Goal: Use online tool/utility: Use online tool/utility

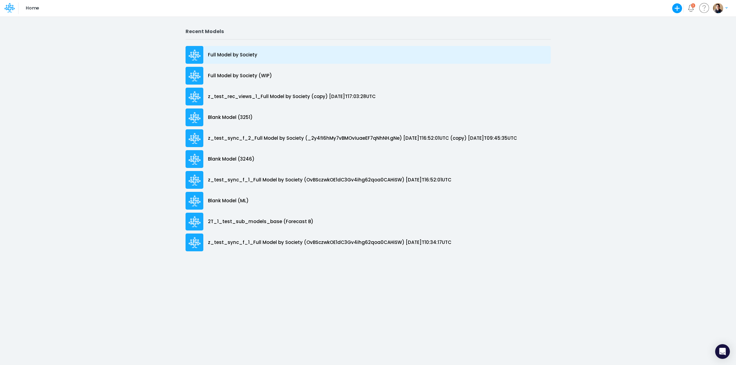
click at [245, 59] on div "Full Model by Society" at bounding box center [368, 55] width 365 height 18
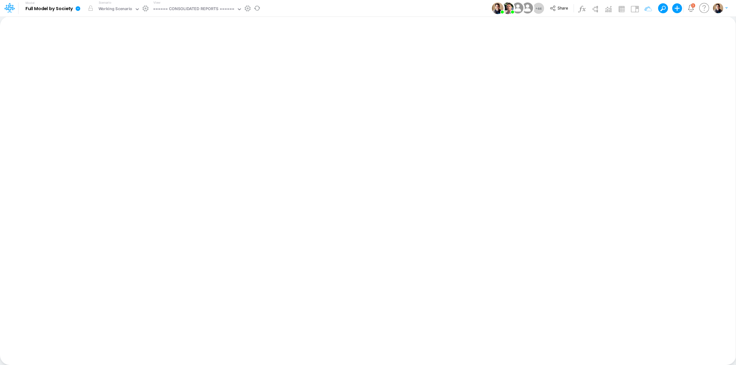
click at [79, 9] on icon at bounding box center [78, 8] width 5 height 5
click at [108, 63] on button "View model info" at bounding box center [109, 64] width 66 height 10
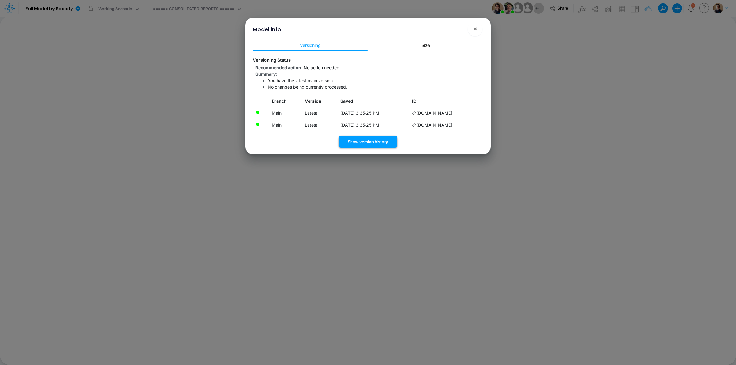
click at [380, 141] on button "Show version history" at bounding box center [368, 142] width 59 height 12
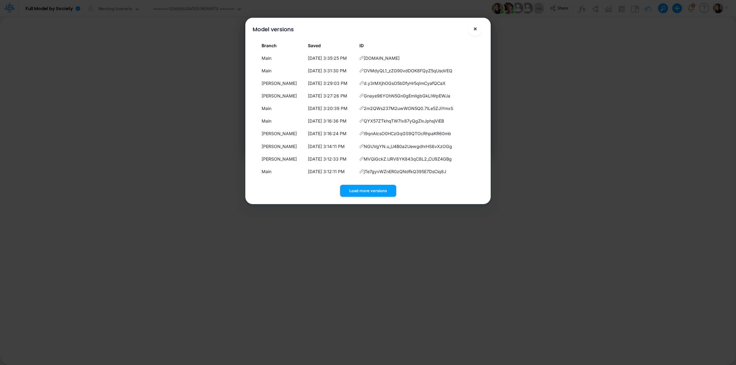
click at [475, 27] on span "×" at bounding box center [475, 28] width 4 height 7
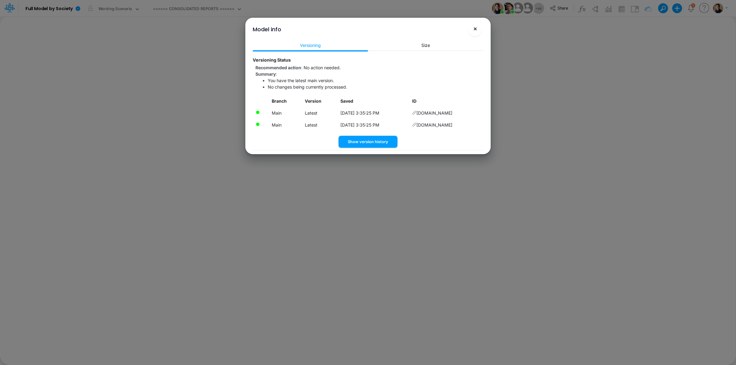
click at [475, 28] on span "×" at bounding box center [475, 28] width 4 height 7
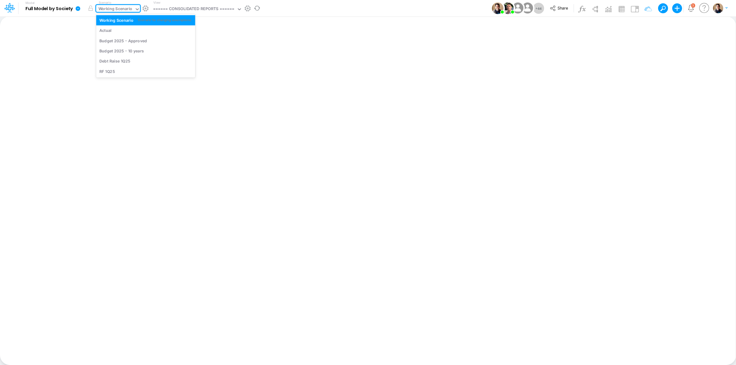
click at [117, 9] on div "Working Scenario" at bounding box center [116, 9] width 34 height 7
click at [114, 29] on div "Actual" at bounding box center [145, 31] width 93 height 6
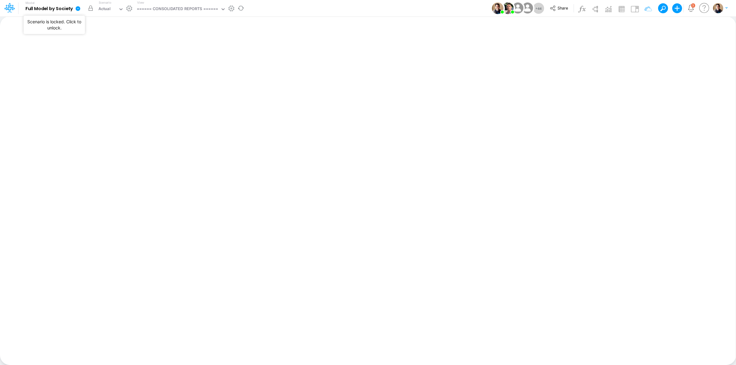
click at [91, 9] on button "button" at bounding box center [90, 8] width 11 height 11
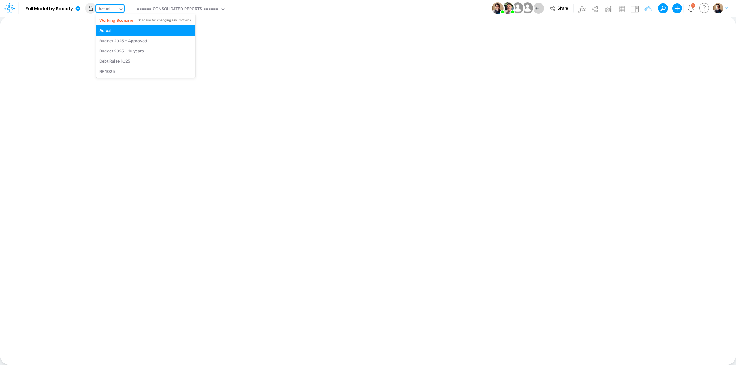
click at [106, 10] on div "Actual" at bounding box center [105, 9] width 12 height 7
click at [115, 22] on div "Working Scenario" at bounding box center [116, 20] width 34 height 6
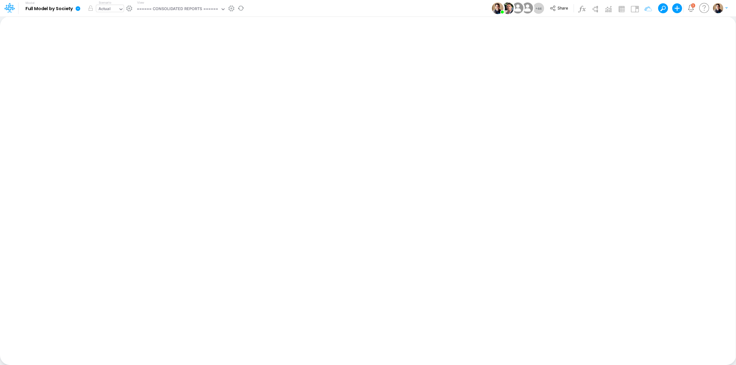
click at [112, 6] on div "Actual" at bounding box center [107, 9] width 22 height 9
click at [110, 9] on div "Actual" at bounding box center [105, 9] width 12 height 7
click at [78, 8] on icon at bounding box center [78, 8] width 5 height 5
click at [106, 62] on button "View model info" at bounding box center [109, 64] width 66 height 10
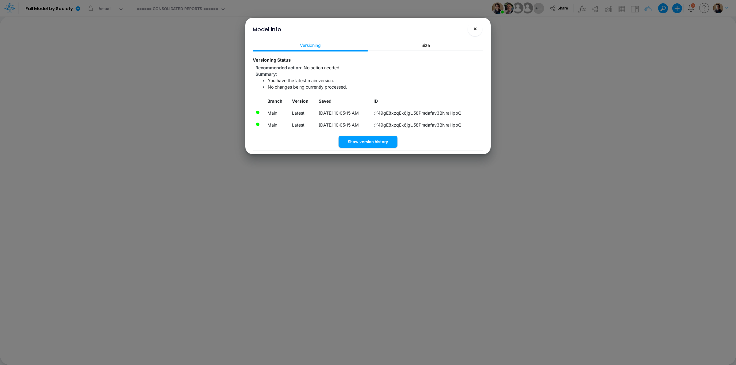
click at [477, 31] on button "×" at bounding box center [475, 28] width 15 height 15
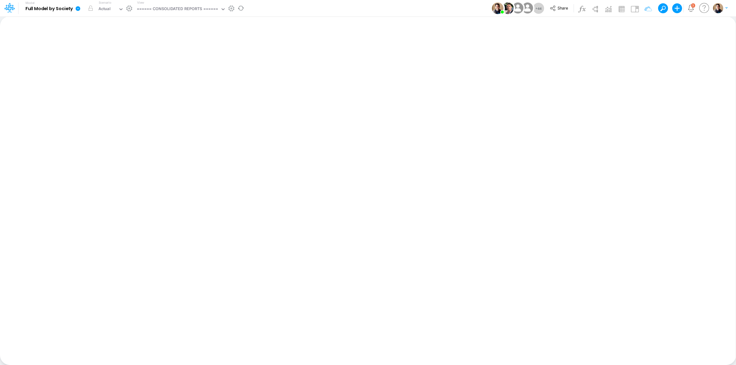
click at [80, 8] on icon at bounding box center [78, 8] width 5 height 5
click at [101, 60] on button "View model info" at bounding box center [109, 64] width 66 height 10
click at [79, 7] on icon at bounding box center [78, 8] width 5 height 5
click at [105, 65] on button "View model info" at bounding box center [109, 64] width 66 height 10
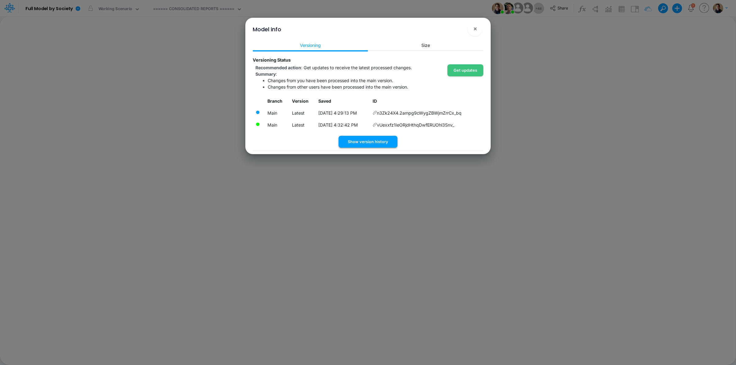
click at [381, 140] on button "Show version history" at bounding box center [368, 142] width 59 height 12
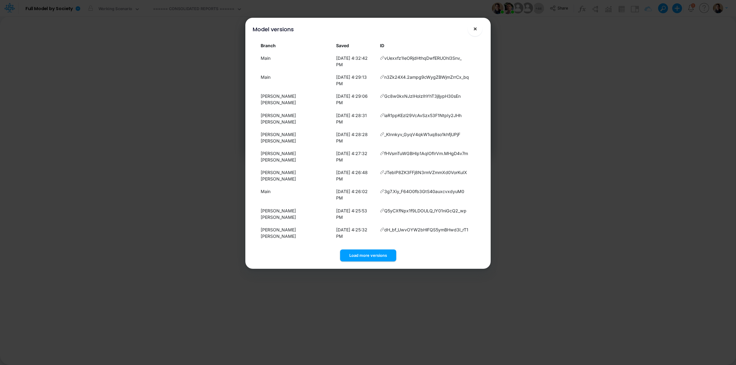
click at [475, 28] on span "×" at bounding box center [475, 28] width 4 height 7
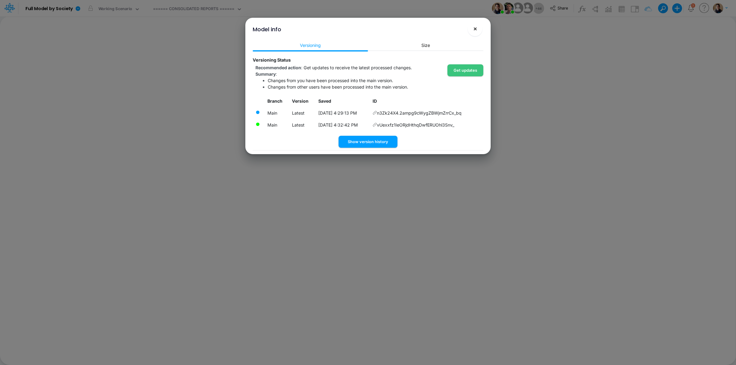
click at [473, 28] on span "×" at bounding box center [475, 28] width 4 height 7
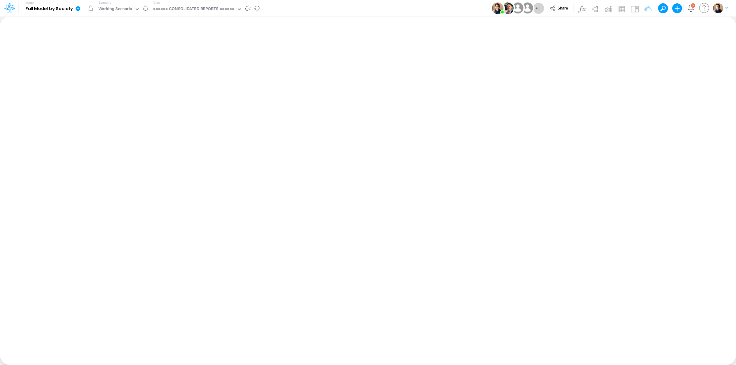
click at [77, 8] on icon at bounding box center [78, 8] width 5 height 5
click at [115, 62] on button "View model info" at bounding box center [109, 64] width 66 height 10
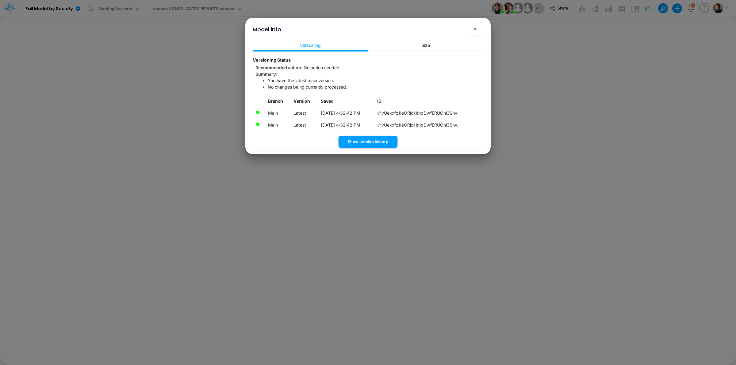
click at [384, 141] on button "Show version history" at bounding box center [368, 142] width 59 height 12
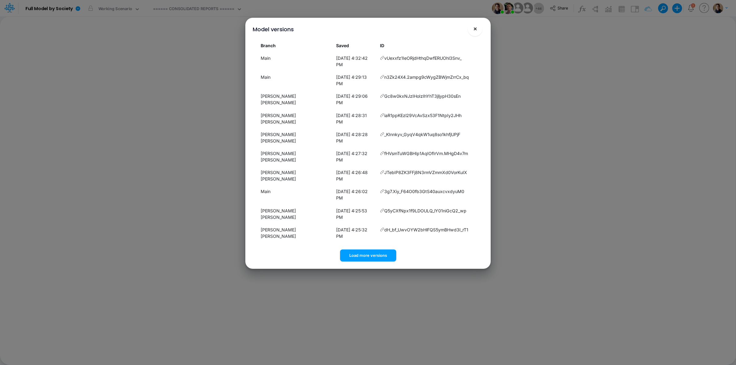
click at [480, 32] on button "×" at bounding box center [475, 28] width 15 height 15
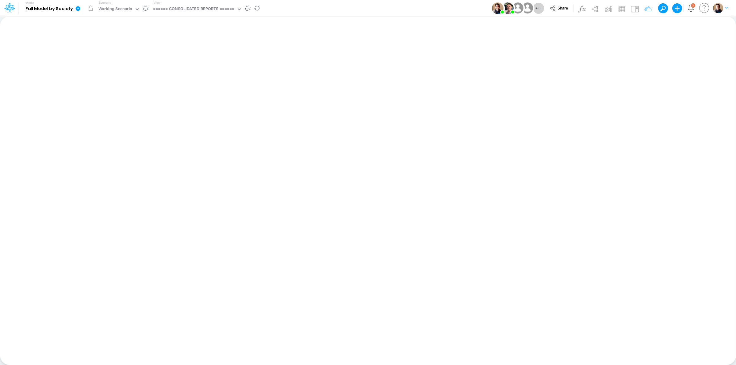
click at [78, 10] on icon at bounding box center [78, 8] width 5 height 5
click at [108, 63] on button "View model info" at bounding box center [109, 64] width 66 height 10
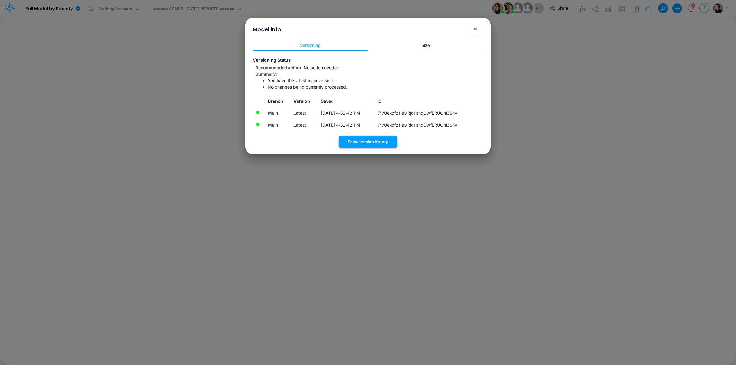
click at [385, 141] on button "Show version history" at bounding box center [368, 142] width 59 height 12
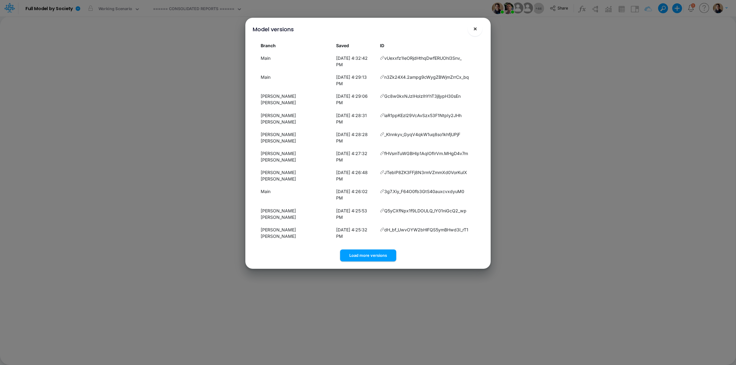
click at [476, 27] on span "×" at bounding box center [475, 28] width 4 height 7
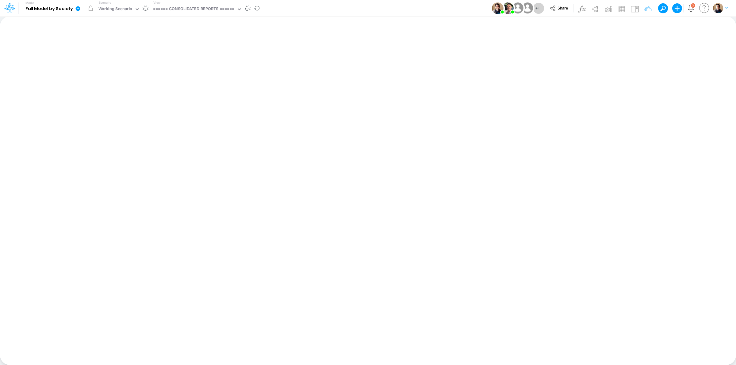
click at [76, 10] on icon at bounding box center [78, 8] width 5 height 5
click at [114, 71] on button "Sync Scenarios" at bounding box center [109, 73] width 66 height 10
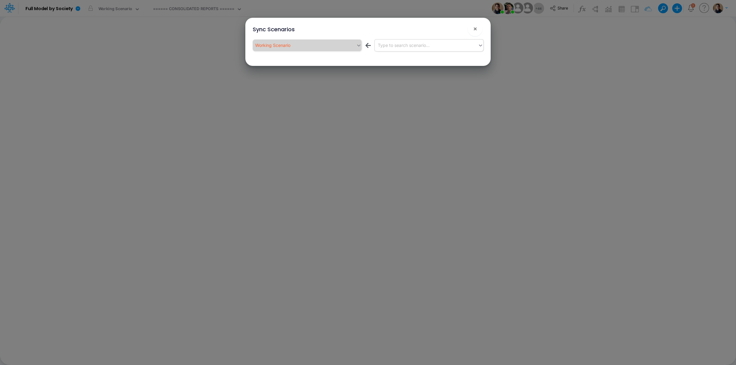
click at [417, 46] on div "Type to search scenario..." at bounding box center [404, 45] width 52 height 6
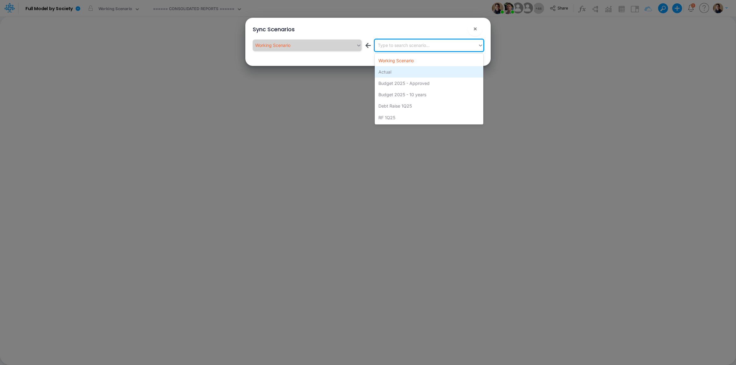
click at [408, 73] on div "Actual" at bounding box center [429, 71] width 109 height 11
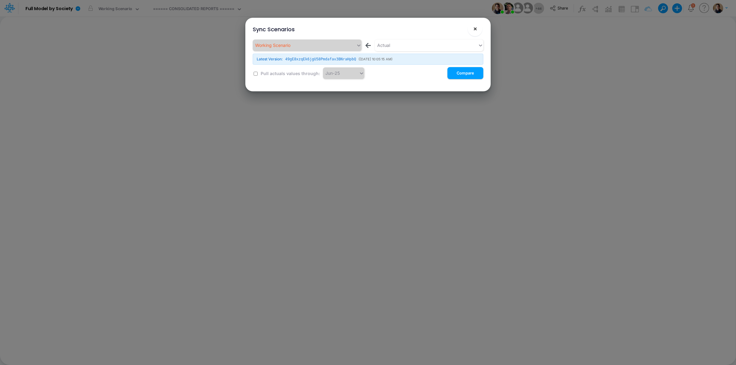
click at [471, 27] on button "×" at bounding box center [475, 28] width 15 height 15
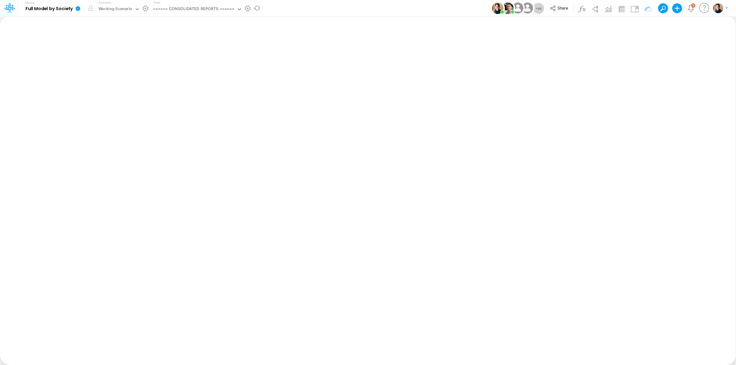
click at [79, 7] on icon at bounding box center [78, 8] width 5 height 5
click at [122, 74] on button "Sync Scenarios" at bounding box center [109, 73] width 66 height 10
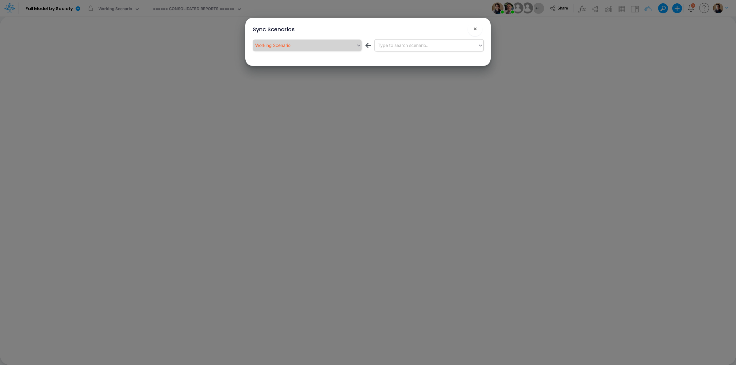
click at [441, 45] on div "Type to search scenario..." at bounding box center [426, 45] width 103 height 10
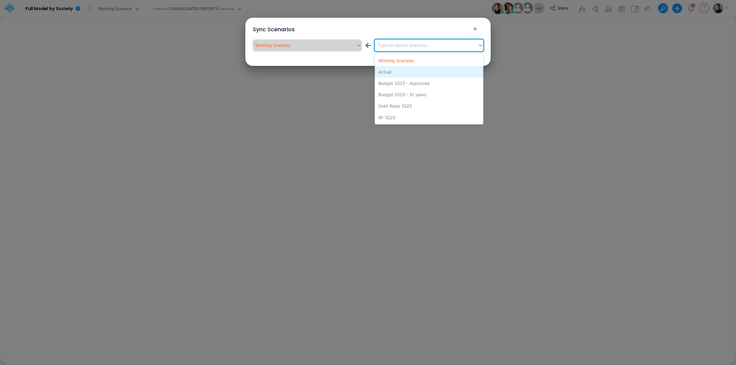
click at [431, 73] on div "Actual" at bounding box center [429, 71] width 109 height 11
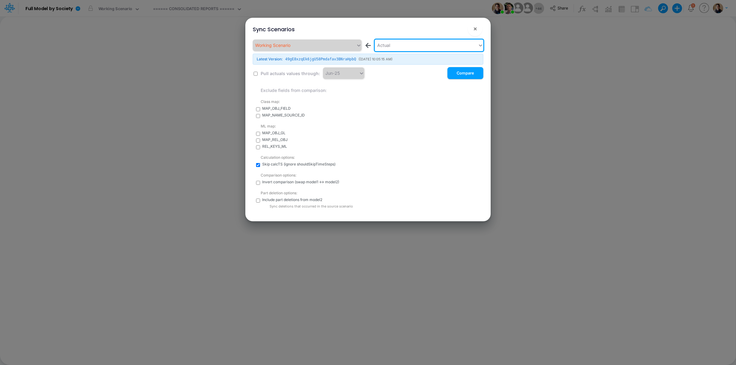
click at [255, 74] on input "checkbox" at bounding box center [256, 74] width 4 height 4
checkbox input "true"
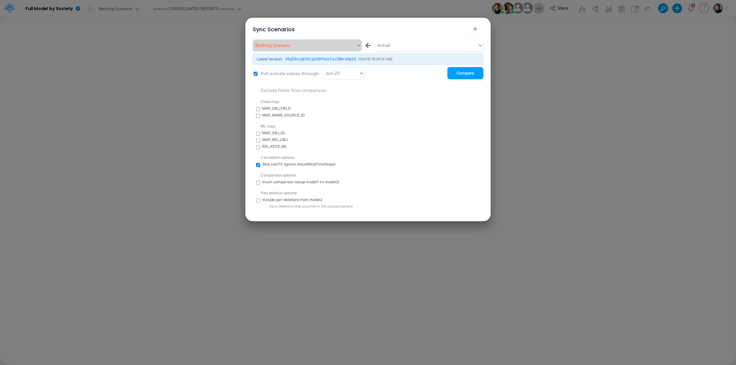
click at [258, 201] on input "checkbox" at bounding box center [258, 201] width 4 height 4
checkbox input "true"
click at [255, 74] on input "checkbox" at bounding box center [256, 74] width 4 height 4
checkbox input "false"
click at [469, 74] on button "Compare" at bounding box center [466, 73] width 36 height 12
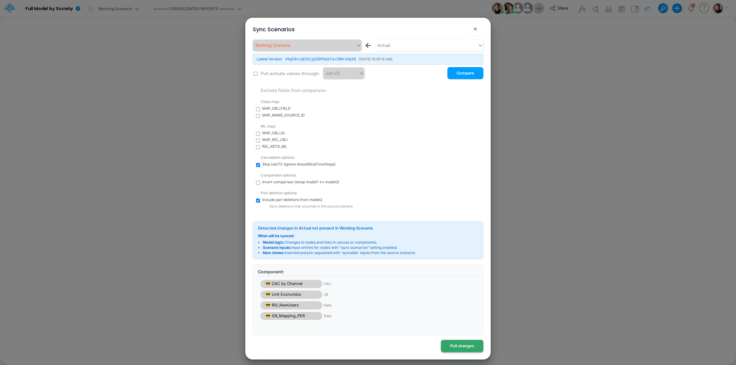
click at [465, 346] on button "Pull changes" at bounding box center [462, 346] width 42 height 12
click at [478, 27] on button "×" at bounding box center [475, 28] width 15 height 15
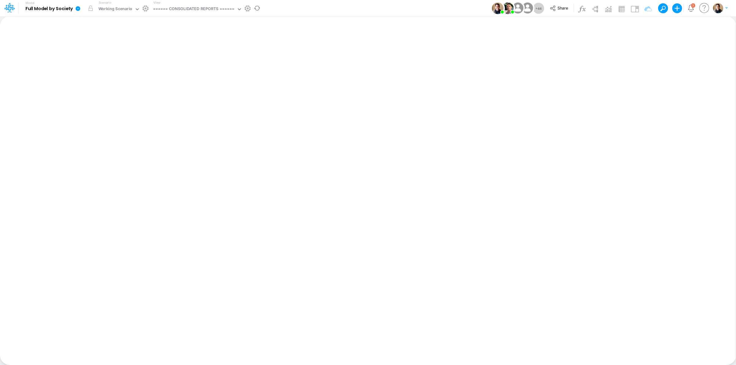
click at [79, 7] on icon at bounding box center [78, 8] width 5 height 5
click at [121, 64] on button "View model info" at bounding box center [109, 64] width 66 height 10
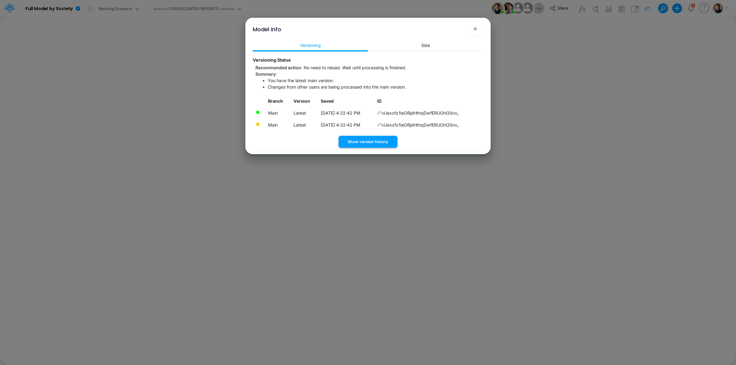
click at [376, 140] on button "Show version history" at bounding box center [368, 142] width 59 height 12
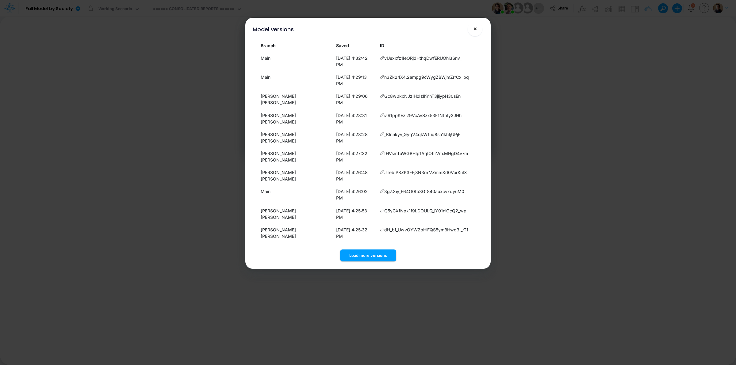
click at [477, 27] on span "×" at bounding box center [475, 28] width 4 height 7
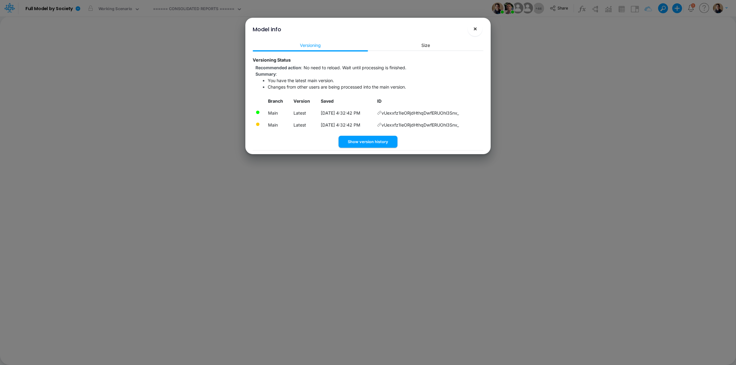
click at [472, 29] on button "×" at bounding box center [475, 28] width 15 height 15
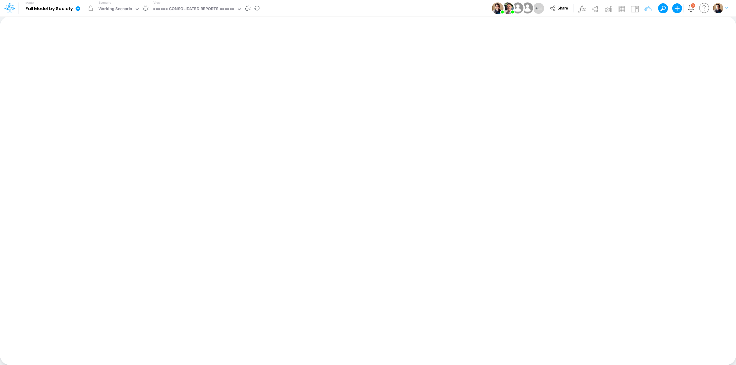
click at [80, 8] on icon at bounding box center [78, 8] width 5 height 5
click at [122, 77] on button "Sync Scenarios" at bounding box center [109, 73] width 66 height 10
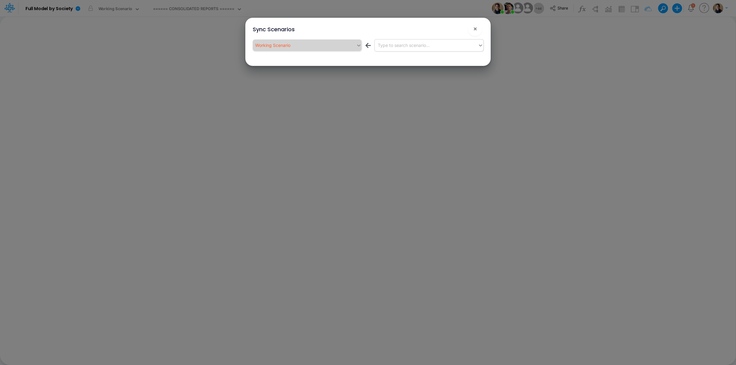
click at [413, 42] on div "Type to search scenario..." at bounding box center [404, 45] width 52 height 6
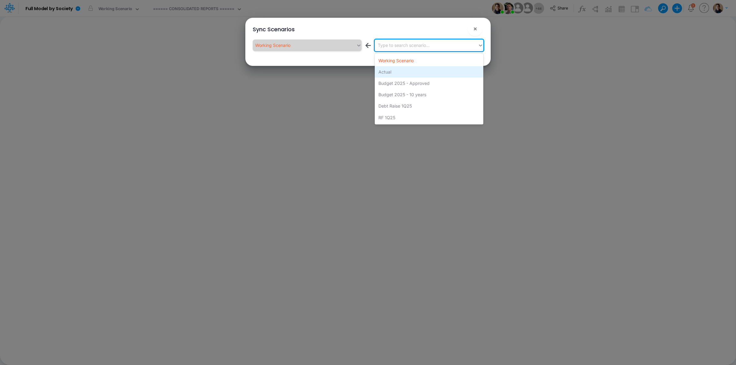
click at [408, 70] on div "Actual" at bounding box center [429, 71] width 109 height 11
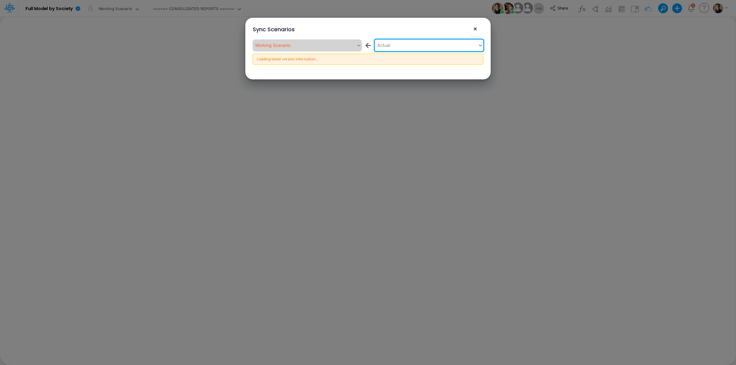
click at [475, 28] on span "×" at bounding box center [475, 28] width 4 height 7
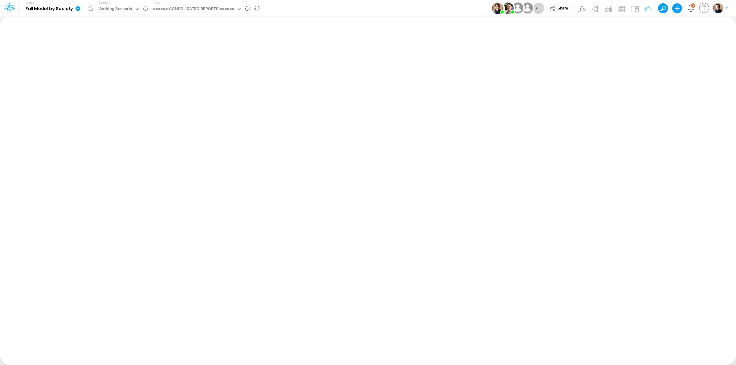
click at [78, 8] on icon at bounding box center [78, 8] width 5 height 5
click at [110, 63] on button "View model info" at bounding box center [109, 64] width 66 height 10
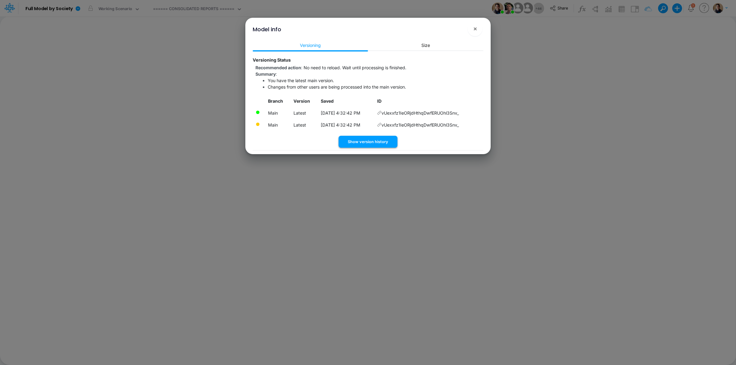
click at [376, 139] on button "Show version history" at bounding box center [368, 142] width 59 height 12
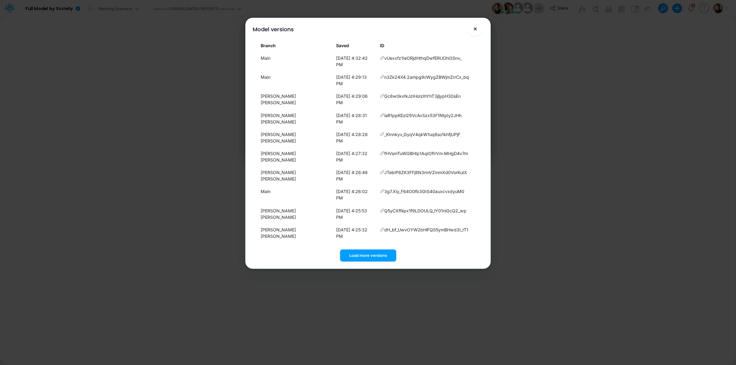
click at [476, 29] on span "×" at bounding box center [475, 28] width 4 height 7
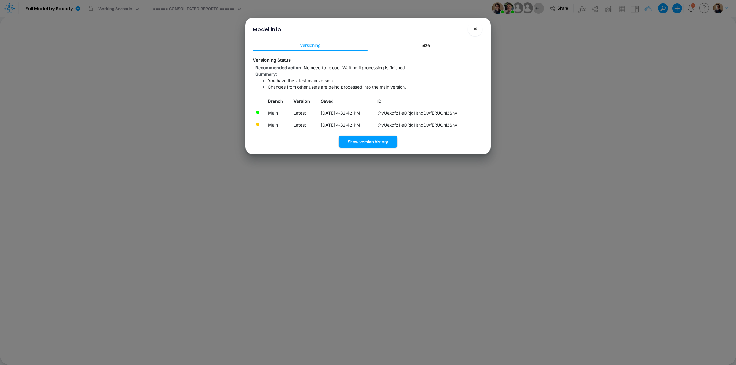
click at [477, 30] on span "×" at bounding box center [475, 28] width 4 height 7
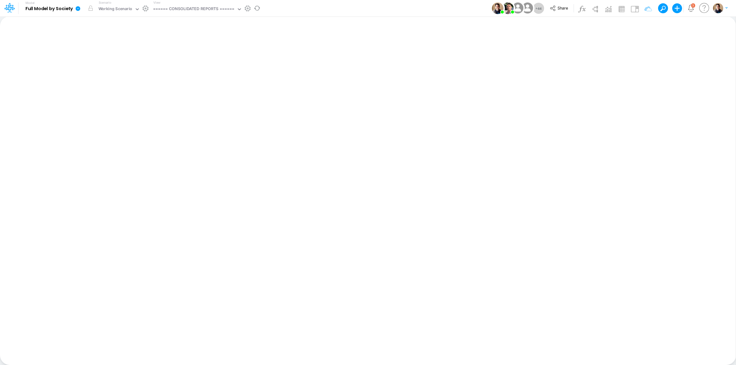
click at [78, 6] on icon at bounding box center [78, 8] width 5 height 5
click at [119, 68] on button "View model info" at bounding box center [109, 64] width 66 height 10
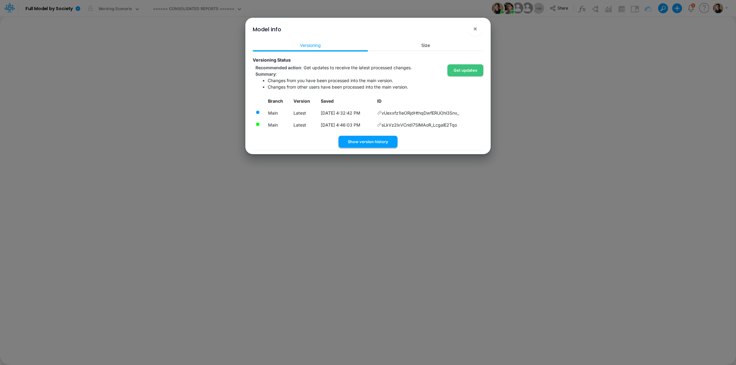
click at [379, 142] on button "Show version history" at bounding box center [368, 142] width 59 height 12
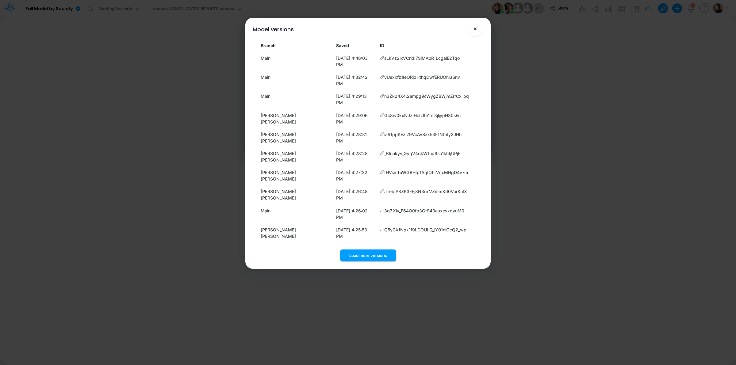
click at [473, 27] on span "×" at bounding box center [475, 28] width 4 height 7
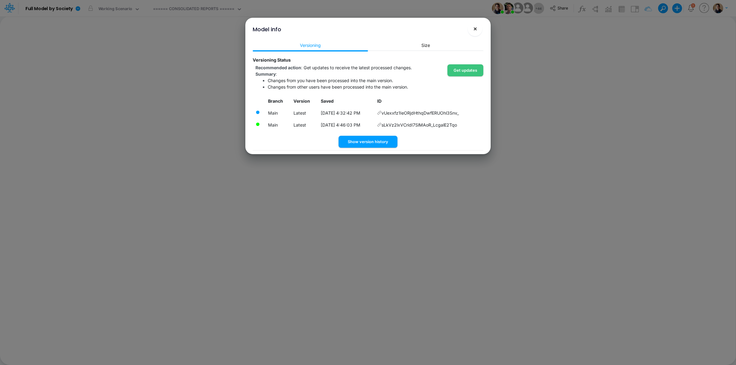
click at [476, 26] on span "×" at bounding box center [475, 28] width 4 height 7
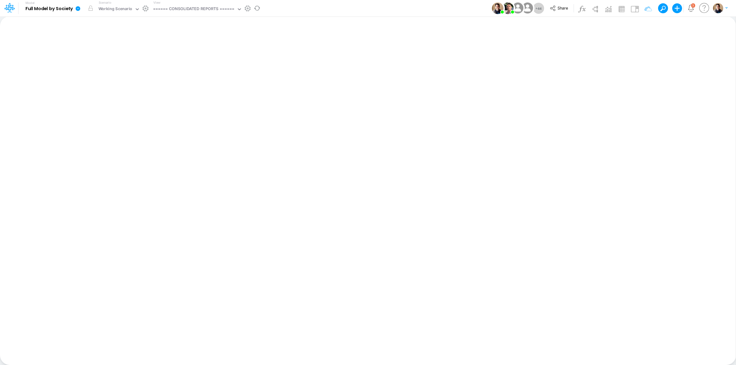
click at [77, 6] on icon at bounding box center [78, 9] width 6 height 6
click at [122, 63] on button "View model info" at bounding box center [109, 64] width 66 height 10
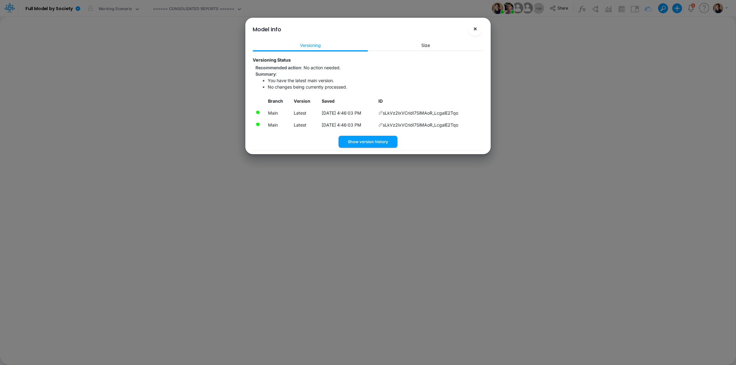
click at [475, 29] on span "×" at bounding box center [475, 28] width 4 height 7
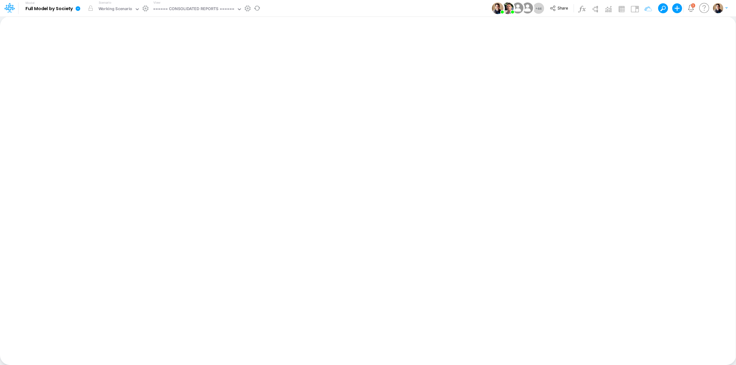
click at [77, 8] on icon at bounding box center [78, 9] width 6 height 6
click at [114, 72] on button "Sync Scenarios" at bounding box center [109, 73] width 66 height 10
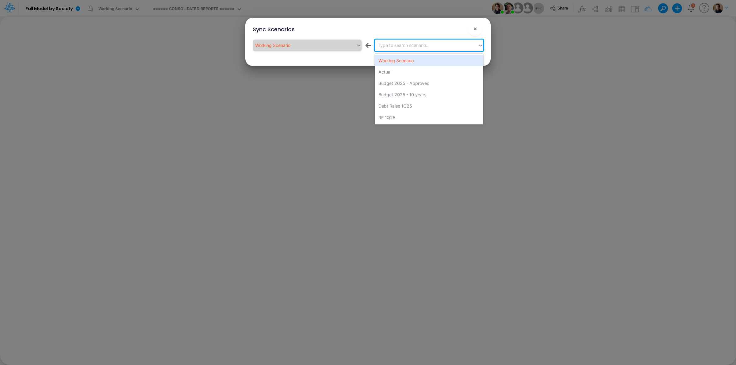
click at [443, 47] on div "Type to search scenario..." at bounding box center [426, 45] width 103 height 10
click at [428, 74] on div "Actual" at bounding box center [429, 71] width 109 height 11
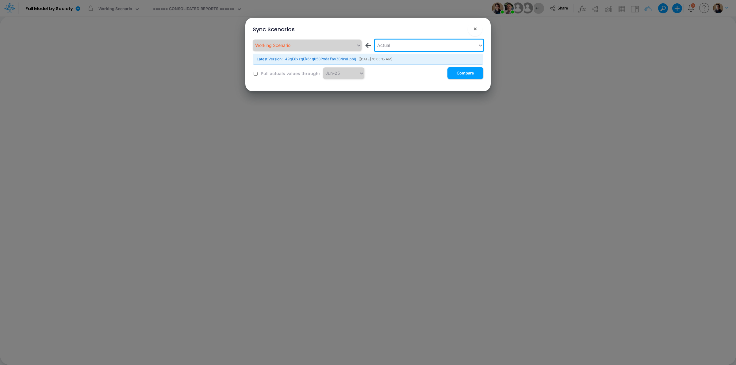
click at [255, 74] on input "checkbox" at bounding box center [256, 74] width 4 height 4
checkbox input "true"
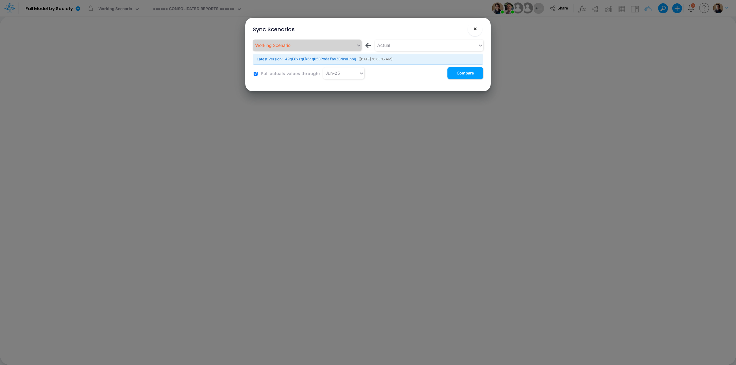
drag, startPoint x: 477, startPoint y: 28, endPoint x: 458, endPoint y: 23, distance: 19.6
click at [477, 28] on button "×" at bounding box center [475, 28] width 15 height 15
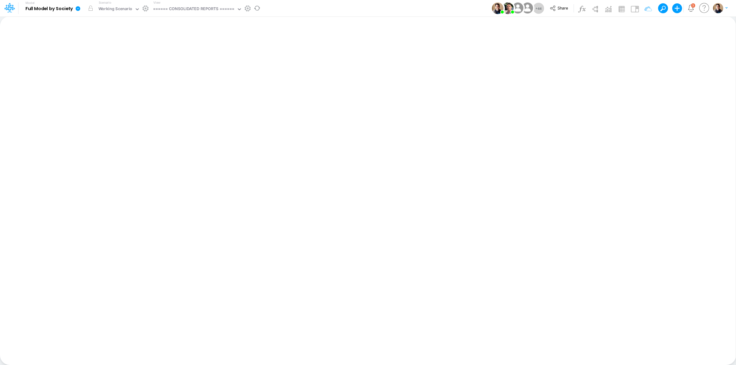
click at [78, 8] on icon at bounding box center [78, 8] width 5 height 5
click at [119, 71] on button "Sync Scenarios" at bounding box center [109, 73] width 66 height 10
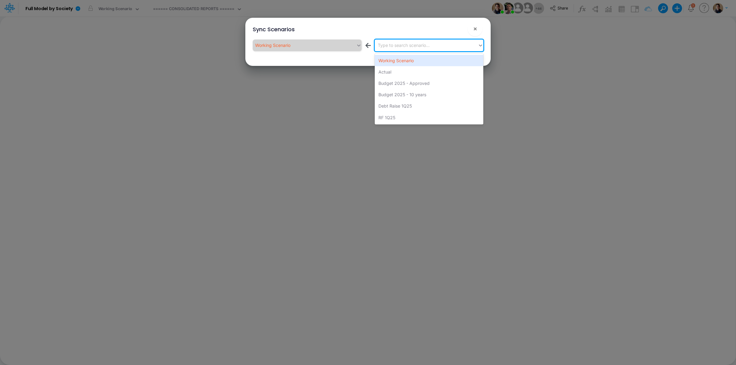
click at [417, 48] on div "Type to search scenario..." at bounding box center [404, 45] width 52 height 6
click at [417, 73] on div "Actual" at bounding box center [429, 71] width 109 height 11
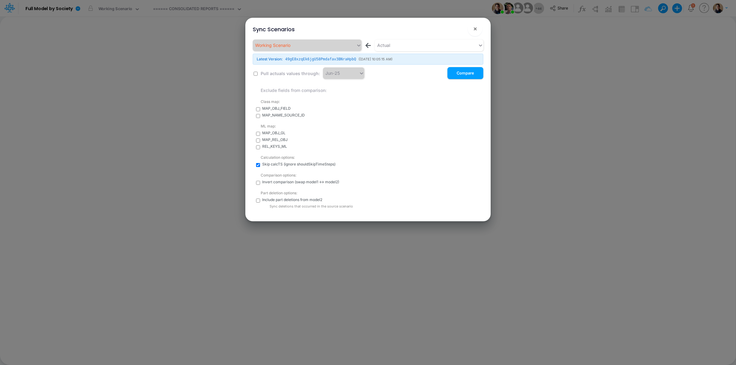
click at [256, 72] on input "checkbox" at bounding box center [256, 74] width 4 height 4
checkbox input "true"
click at [465, 73] on button "Compare" at bounding box center [466, 73] width 36 height 12
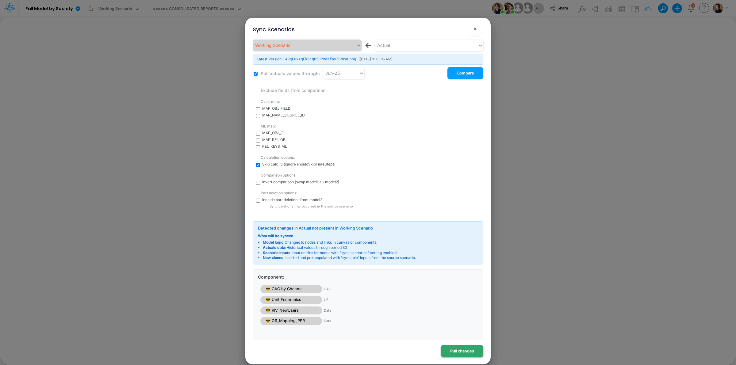
click at [467, 351] on button "Pull changes" at bounding box center [462, 352] width 42 height 12
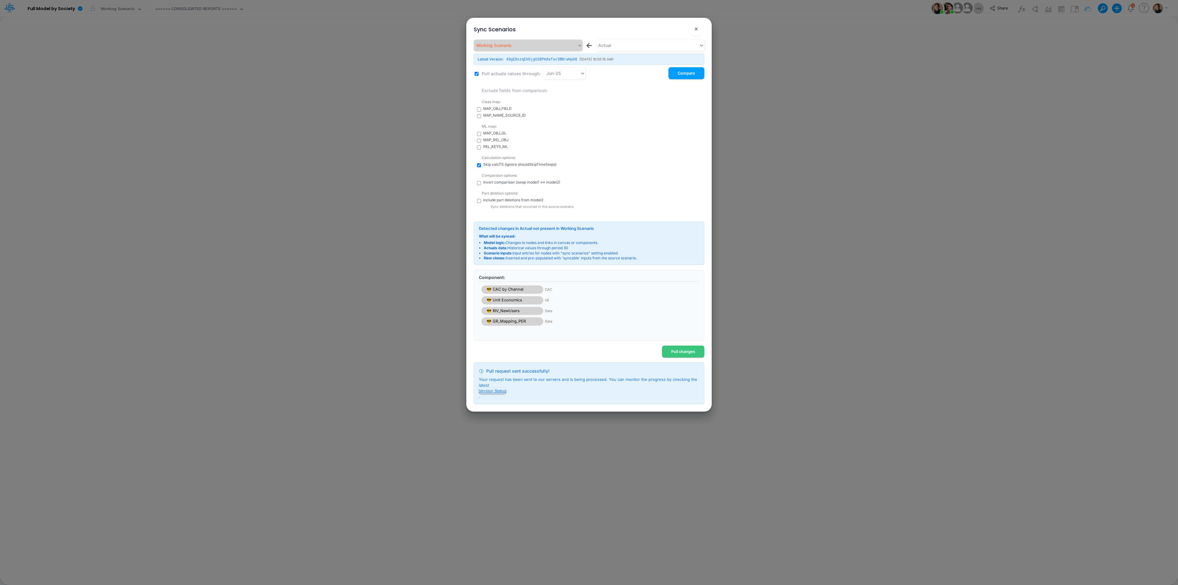
click at [495, 365] on button "Version Status" at bounding box center [492, 391] width 27 height 6
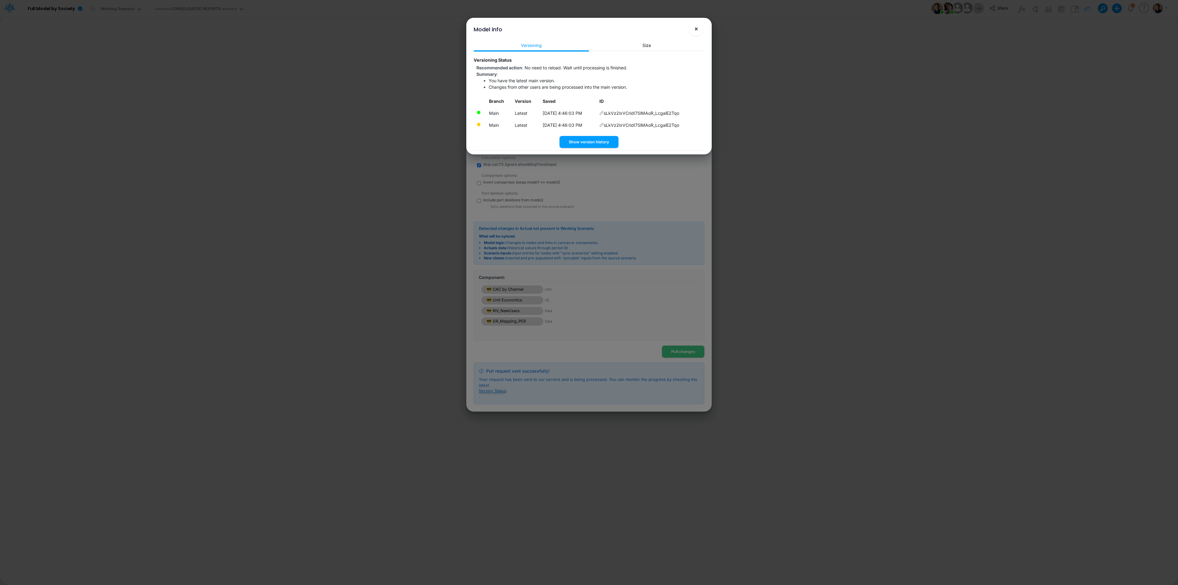
click at [697, 30] on span "×" at bounding box center [696, 28] width 4 height 7
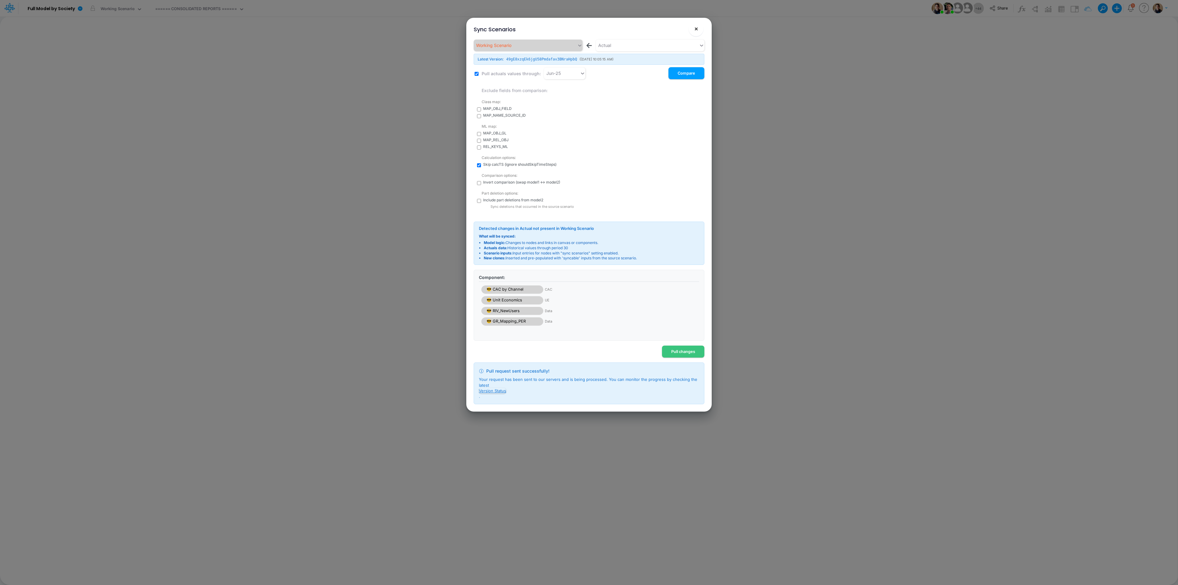
click at [695, 31] on span "×" at bounding box center [696, 28] width 4 height 7
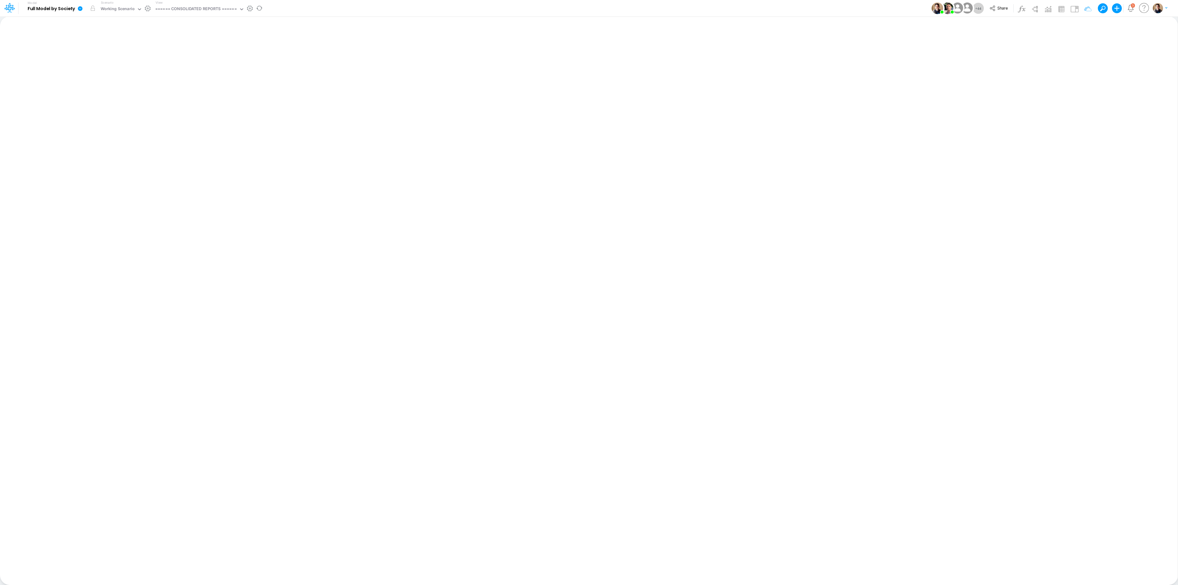
click at [80, 7] on icon at bounding box center [80, 8] width 5 height 5
click at [125, 66] on button "View model info" at bounding box center [111, 64] width 66 height 10
click at [82, 7] on icon at bounding box center [80, 8] width 5 height 5
click at [115, 63] on button "View model info" at bounding box center [111, 64] width 66 height 10
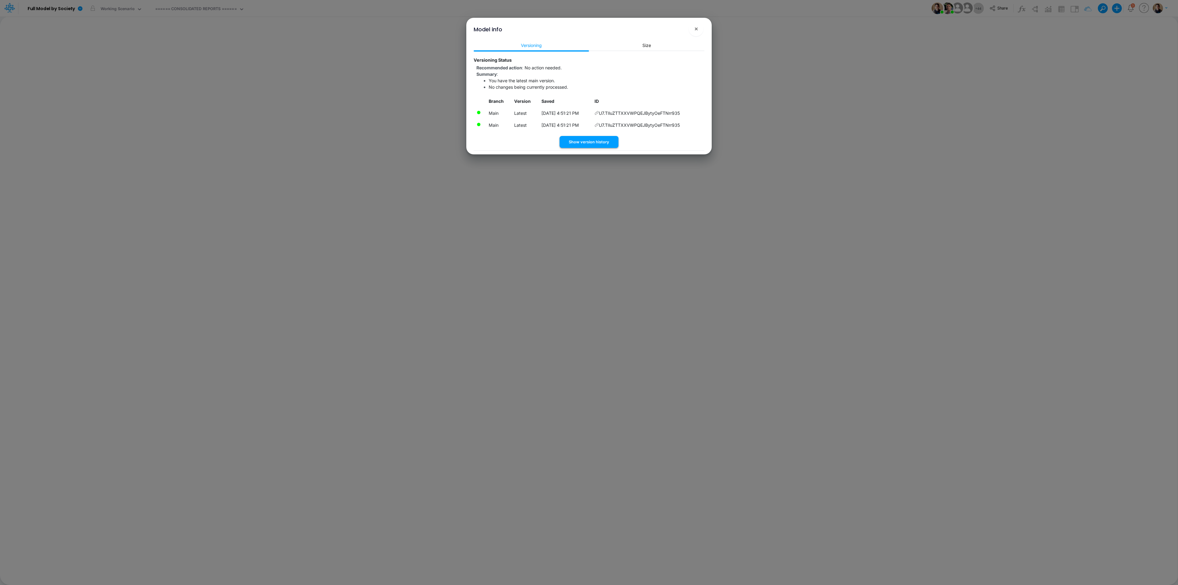
click at [592, 139] on button "Show version history" at bounding box center [589, 142] width 59 height 12
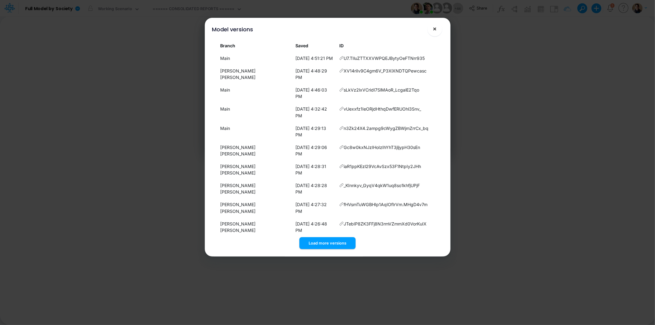
click at [436, 28] on span "×" at bounding box center [434, 28] width 4 height 7
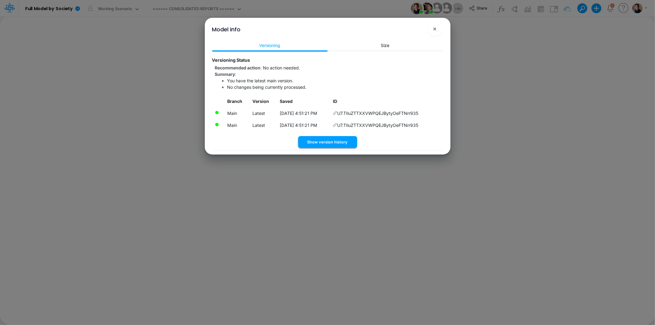
click at [333, 142] on button "Show version history" at bounding box center [327, 142] width 59 height 12
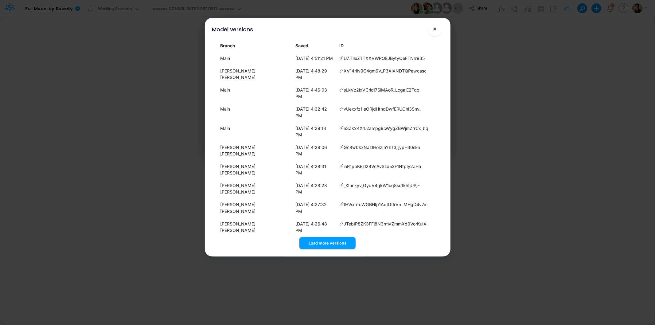
click at [435, 31] on span "×" at bounding box center [434, 28] width 4 height 7
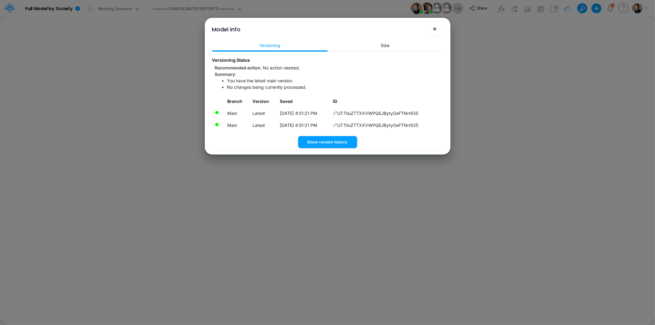
click at [438, 32] on button "×" at bounding box center [434, 28] width 15 height 15
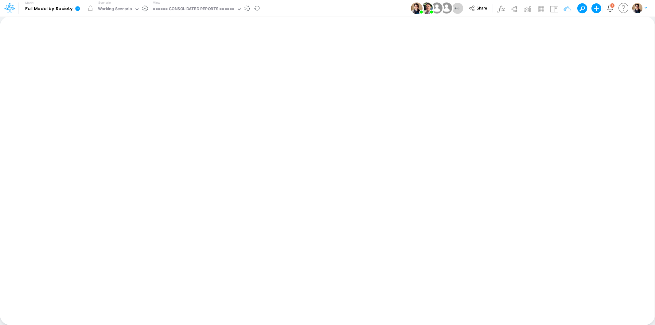
click at [78, 10] on icon at bounding box center [77, 8] width 5 height 5
click at [118, 64] on button "View model info" at bounding box center [108, 64] width 66 height 10
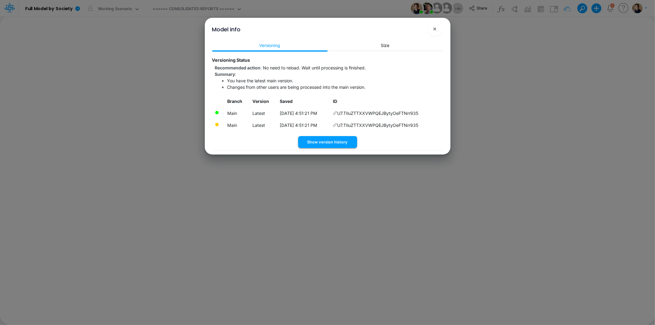
click at [332, 141] on button "Show version history" at bounding box center [327, 142] width 59 height 12
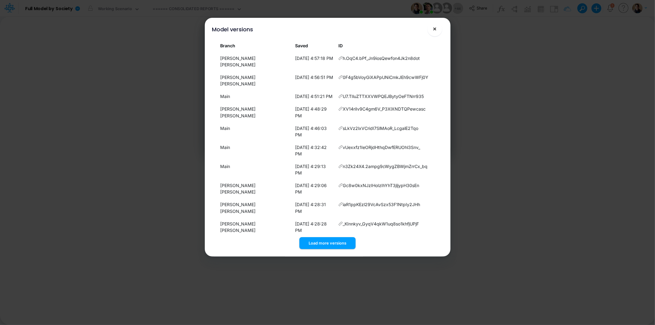
click at [440, 28] on button "×" at bounding box center [434, 28] width 15 height 15
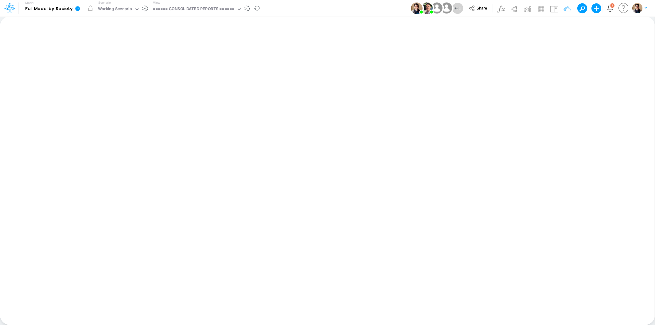
click at [78, 8] on icon at bounding box center [77, 8] width 5 height 5
click at [100, 63] on button "View model info" at bounding box center [108, 64] width 66 height 10
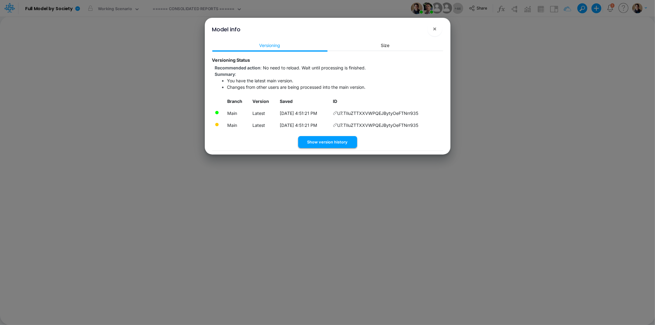
click at [327, 136] on button "Show version history" at bounding box center [327, 142] width 59 height 12
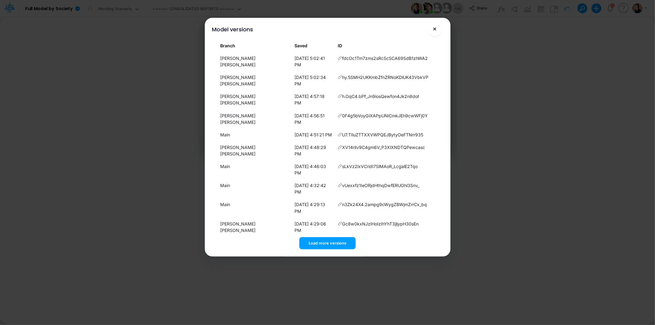
click at [438, 31] on button "×" at bounding box center [434, 28] width 15 height 15
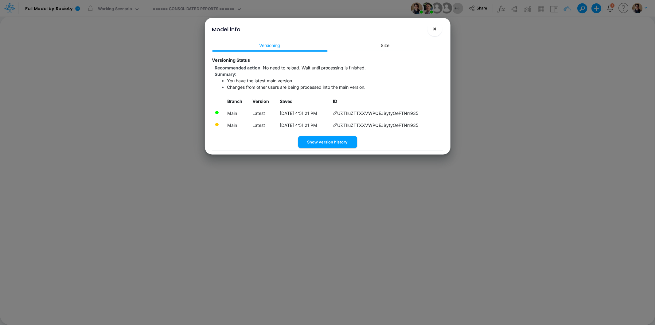
click at [435, 28] on span "×" at bounding box center [434, 28] width 4 height 7
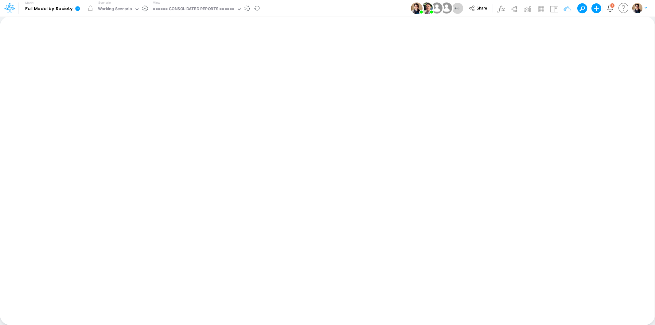
click at [77, 7] on icon at bounding box center [77, 8] width 5 height 5
click at [119, 64] on button "View model info" at bounding box center [108, 64] width 66 height 10
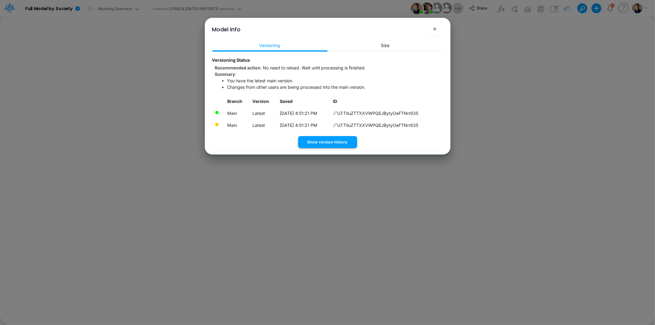
click at [338, 144] on button "Show version history" at bounding box center [327, 142] width 59 height 12
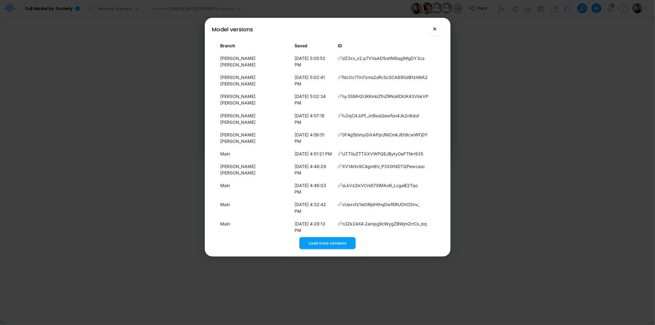
click at [434, 28] on span "×" at bounding box center [434, 28] width 4 height 7
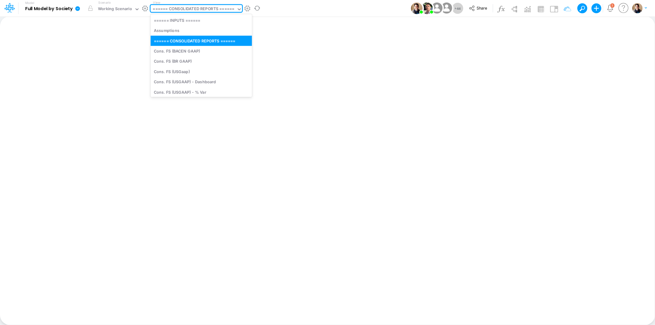
click at [204, 13] on div "====== CONSOLIDATED REPORTS ======" at bounding box center [193, 9] width 81 height 7
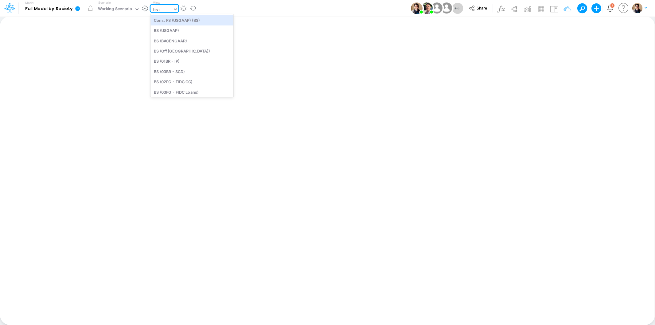
type input "bs de"
click at [193, 17] on div "BS Details Consolidated (USGaap)" at bounding box center [191, 20] width 83 height 10
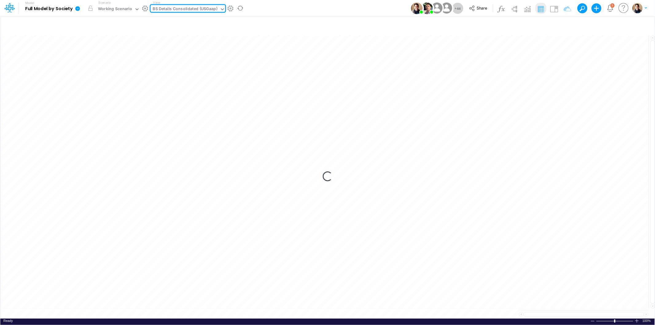
click at [75, 7] on icon at bounding box center [77, 8] width 5 height 5
click at [104, 65] on button "View model info" at bounding box center [108, 64] width 66 height 10
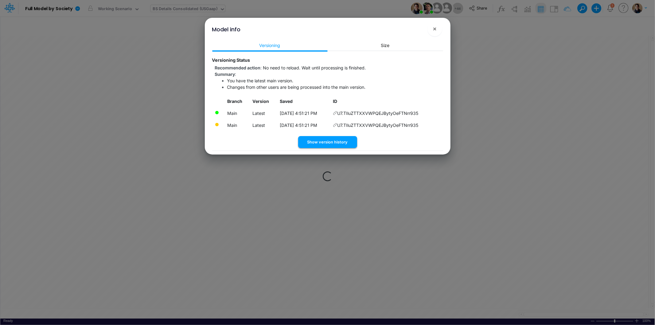
click at [337, 142] on button "Show version history" at bounding box center [327, 142] width 59 height 12
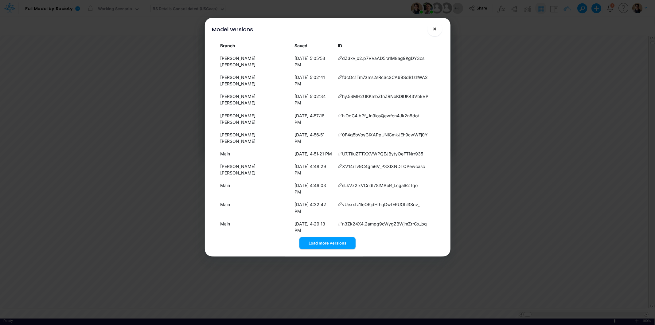
click at [434, 28] on span "×" at bounding box center [434, 28] width 4 height 7
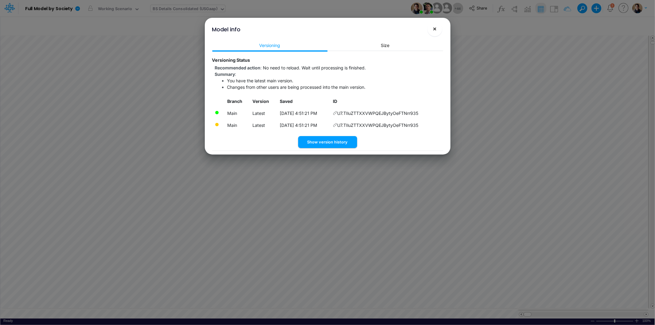
click at [435, 29] on span "×" at bounding box center [434, 28] width 4 height 7
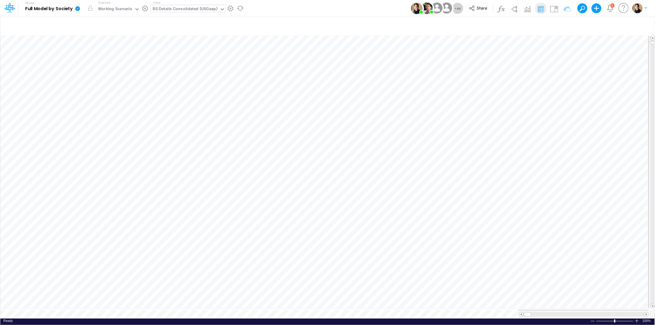
click at [77, 7] on icon at bounding box center [77, 8] width 5 height 5
click at [119, 64] on button "View model info" at bounding box center [108, 64] width 66 height 10
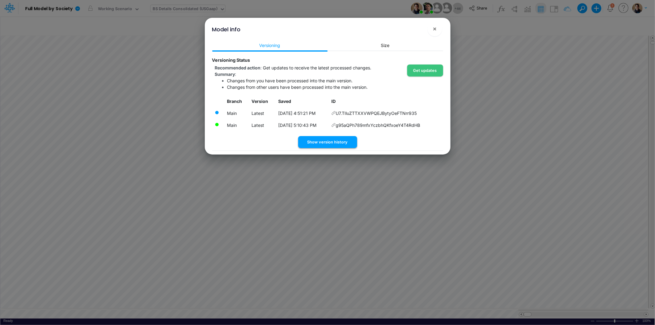
click at [338, 141] on button "Show version history" at bounding box center [327, 142] width 59 height 12
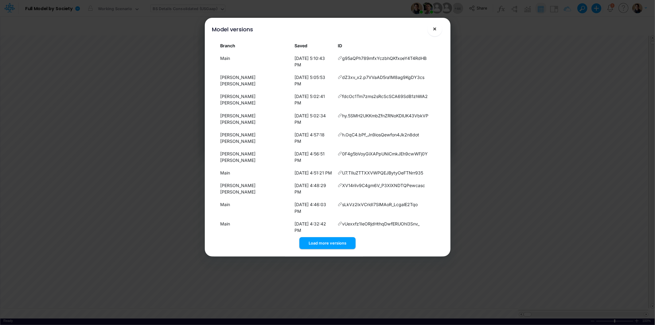
click at [437, 29] on button "×" at bounding box center [434, 28] width 15 height 15
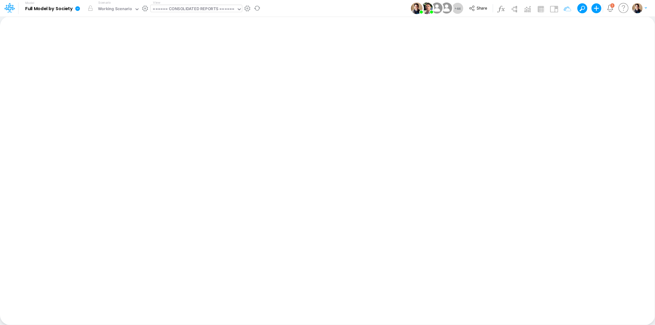
click at [194, 8] on div "====== CONSOLIDATED REPORTS ======" at bounding box center [193, 9] width 81 height 7
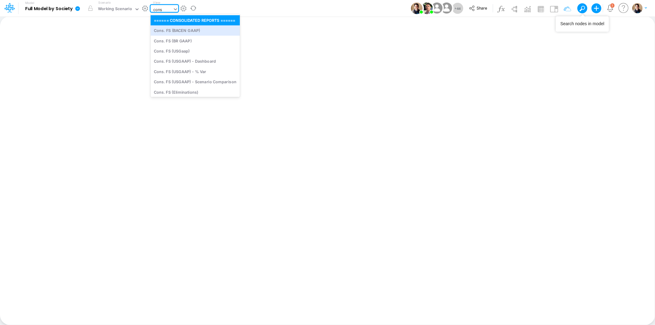
type input "cons"
click at [584, 5] on button at bounding box center [582, 8] width 10 height 10
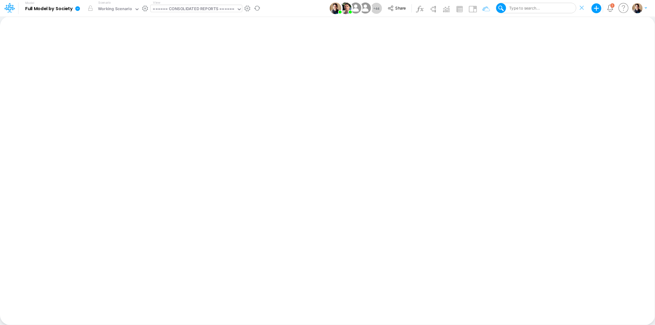
click at [532, 10] on div "Type to search..." at bounding box center [524, 8] width 32 height 6
paste input "Receivables CC RP"
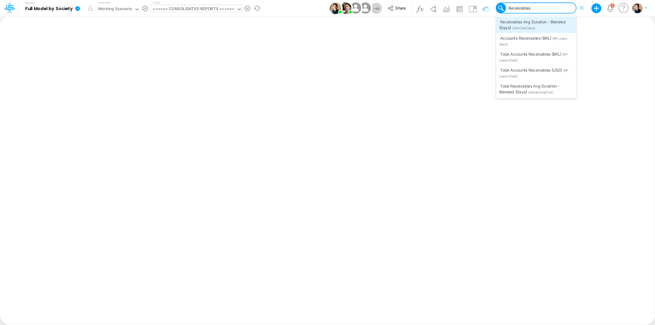
type input "Receivables"
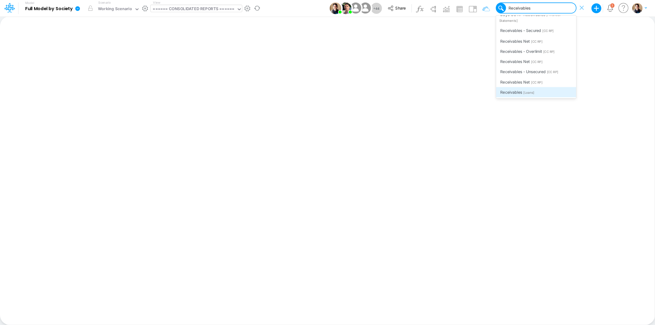
scroll to position [293, 0]
click at [534, 32] on span "CC RP Receivables" at bounding box center [517, 29] width 35 height 5
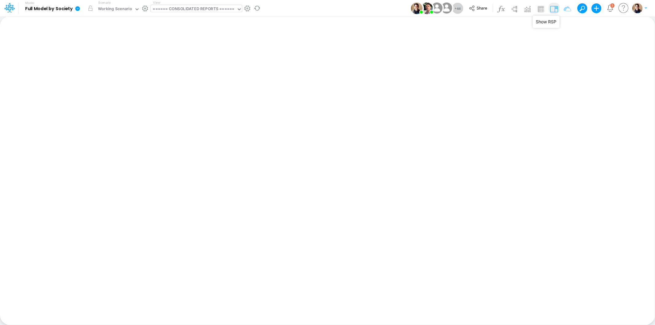
click at [555, 8] on img at bounding box center [554, 9] width 10 height 10
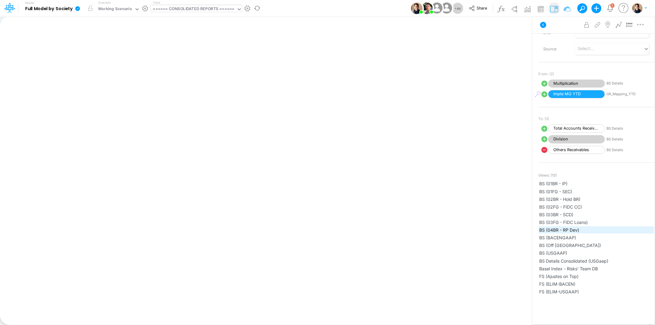
scroll to position [136, 0]
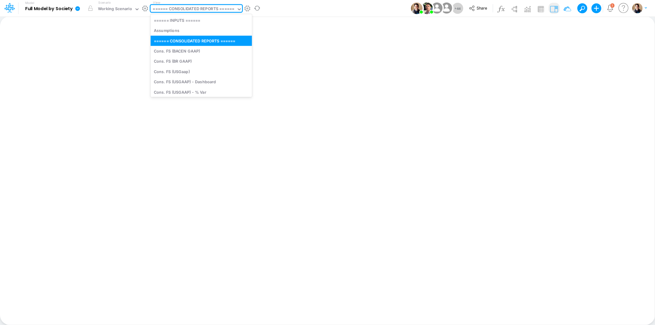
click at [207, 10] on div "====== CONSOLIDATED REPORTS ======" at bounding box center [193, 9] width 81 height 7
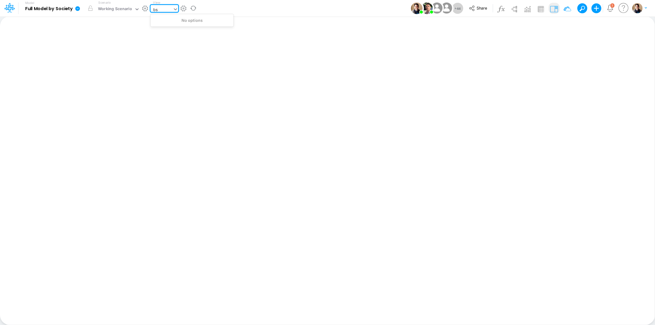
type input "b"
type input "01ip"
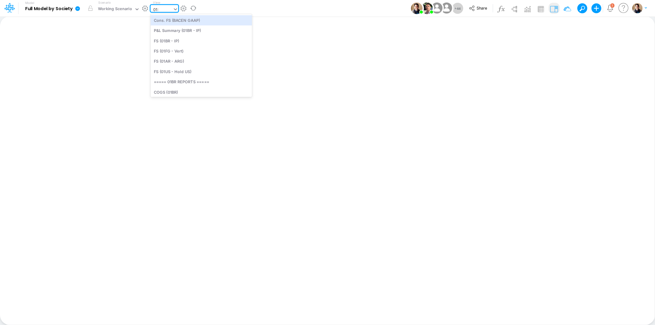
type input "01br"
click at [203, 71] on div "BS (01BR - IP)" at bounding box center [191, 71] width 83 height 10
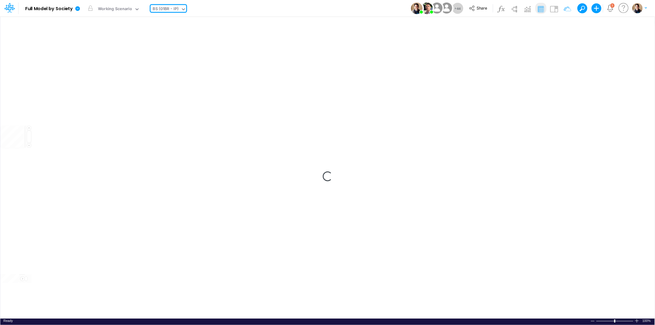
type input "BS (01BR - IP)"
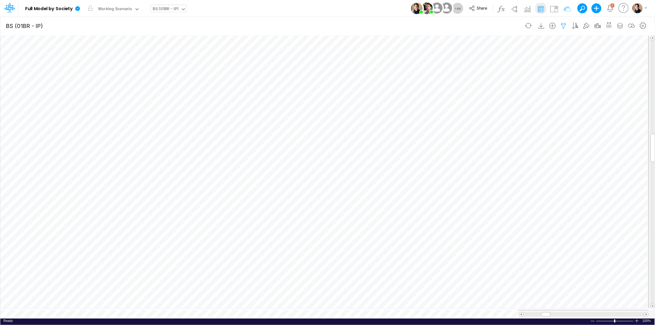
click at [564, 23] on icon "button" at bounding box center [563, 26] width 9 height 6
select select "tableSearchOR"
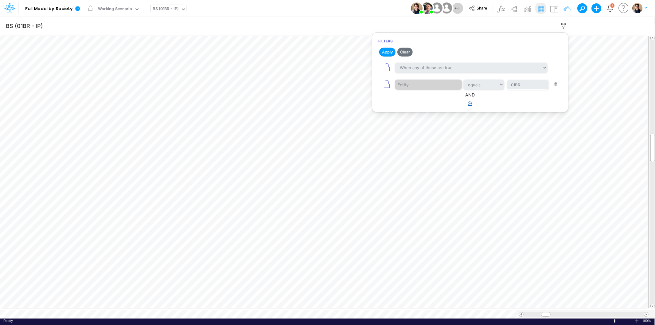
click at [472, 102] on button "button" at bounding box center [470, 104] width 12 height 10
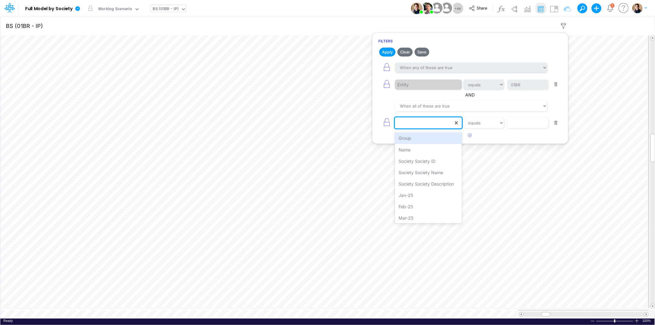
click at [419, 122] on div at bounding box center [424, 123] width 58 height 10
type input "Days CC"
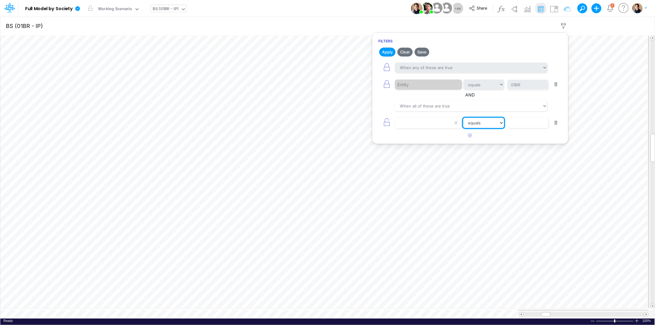
click at [488, 123] on select "equals not equal starts with ends with contains" at bounding box center [483, 123] width 41 height 10
select select "startsWith"
click at [463, 118] on select "equals not equal starts with ends with contains" at bounding box center [483, 123] width 41 height 10
click at [388, 50] on button "Apply" at bounding box center [387, 52] width 16 height 9
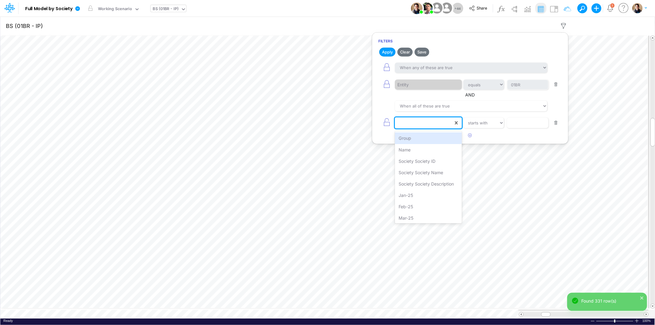
click at [446, 124] on div at bounding box center [424, 123] width 58 height 10
click at [431, 148] on div "Name" at bounding box center [428, 149] width 67 height 11
click at [523, 90] on input "text" at bounding box center [527, 84] width 41 height 10
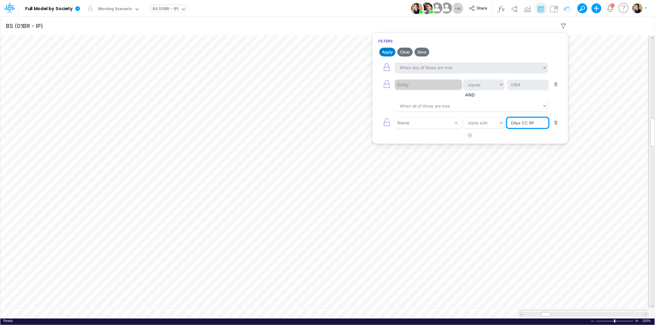
type input "DAys CC RP"
click at [387, 51] on button "Apply" at bounding box center [387, 52] width 16 height 9
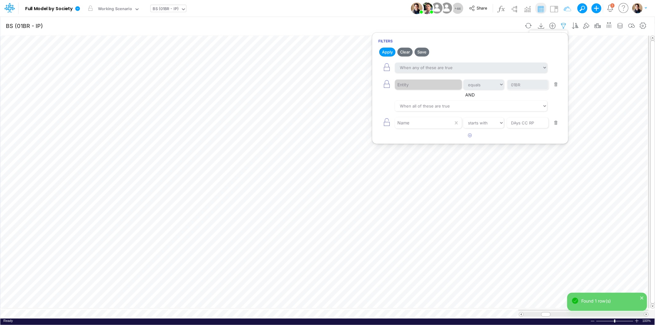
click at [564, 24] on icon "button" at bounding box center [563, 26] width 9 height 6
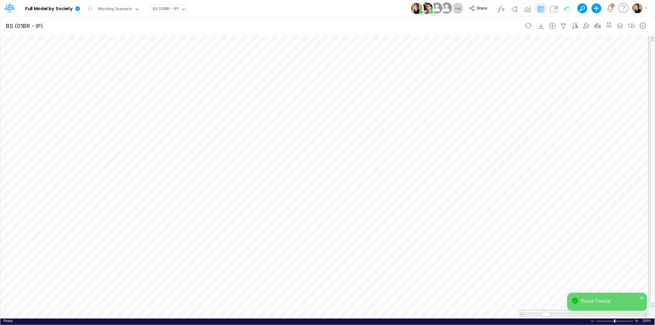
scroll to position [0, 0]
click at [427, 70] on icon "button" at bounding box center [426, 69] width 9 height 6
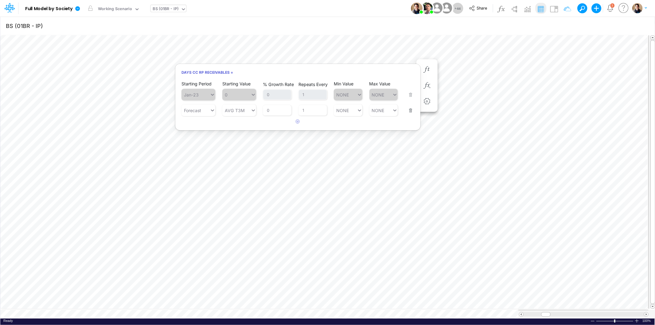
scroll to position [0, 0]
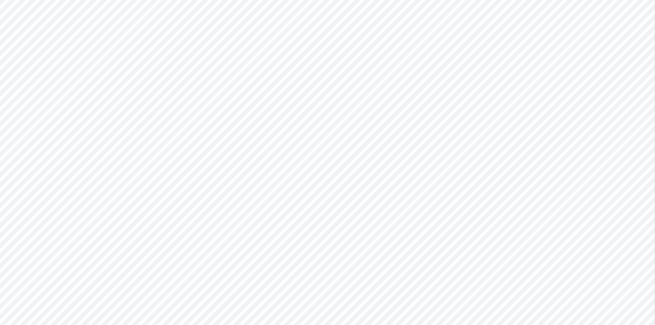
type input "BS (01BR - IP)"
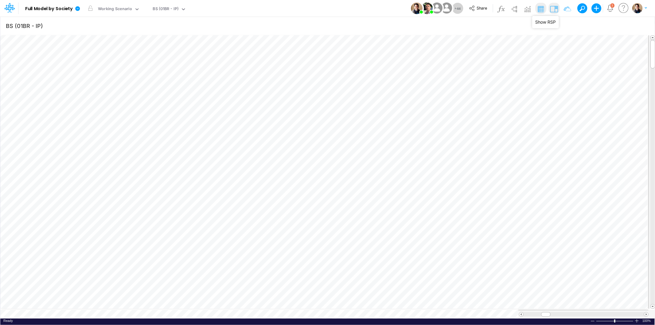
click at [556, 8] on img at bounding box center [554, 9] width 10 height 10
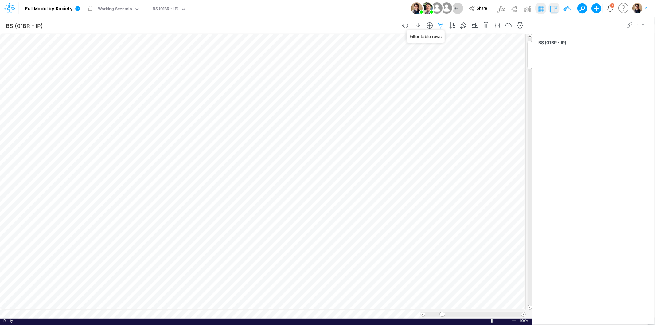
click at [440, 24] on icon "button" at bounding box center [440, 25] width 9 height 6
select select "tableSearchOR"
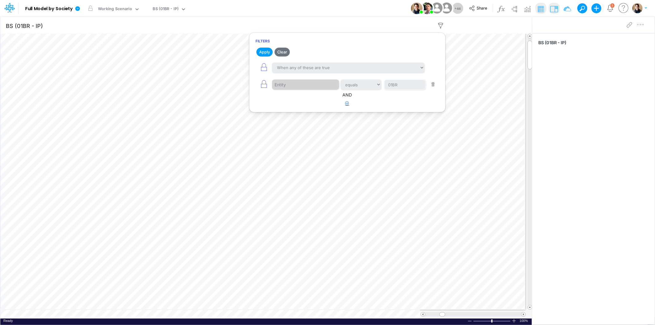
click at [348, 103] on icon "button" at bounding box center [347, 103] width 4 height 4
click at [298, 123] on div at bounding box center [301, 123] width 58 height 10
type input "d"
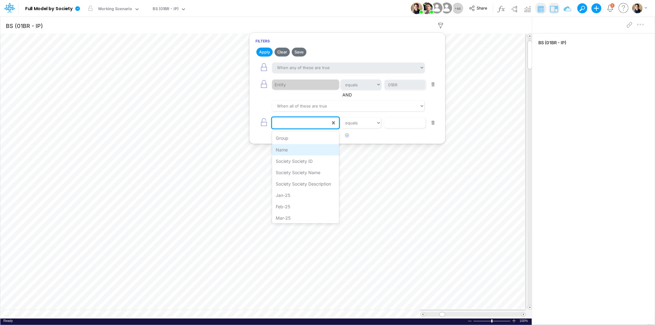
drag, startPoint x: 303, startPoint y: 149, endPoint x: 327, endPoint y: 133, distance: 30.0
click at [303, 149] on div "Name" at bounding box center [305, 149] width 67 height 11
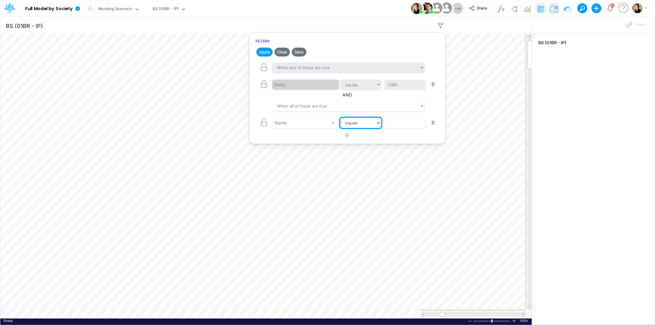
click at [357, 118] on select "equals not equal starts with ends with contains" at bounding box center [360, 123] width 41 height 10
select select "startsWith"
click at [340, 118] on select "equals not equal starts with ends with contains" at bounding box center [360, 123] width 41 height 10
click at [400, 90] on input "text" at bounding box center [404, 84] width 41 height 10
type input "Days CC RP"
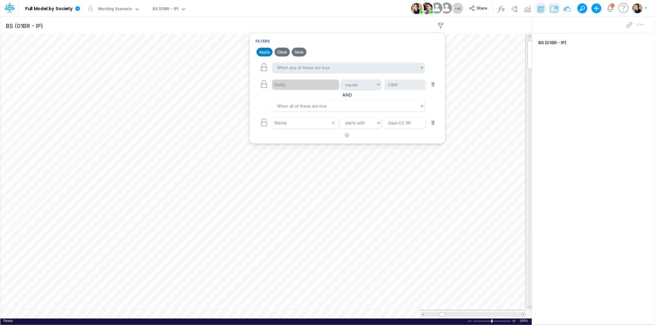
click at [265, 54] on button "Apply" at bounding box center [264, 52] width 16 height 9
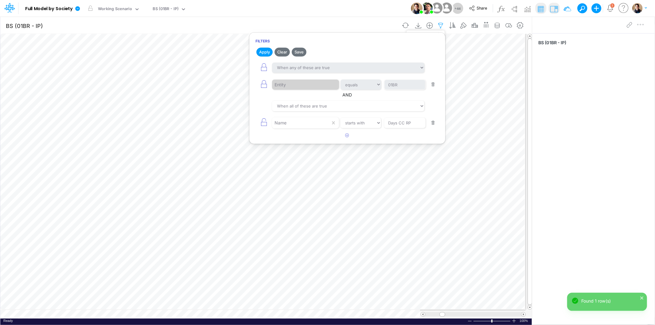
click at [440, 24] on icon "button" at bounding box center [440, 25] width 9 height 6
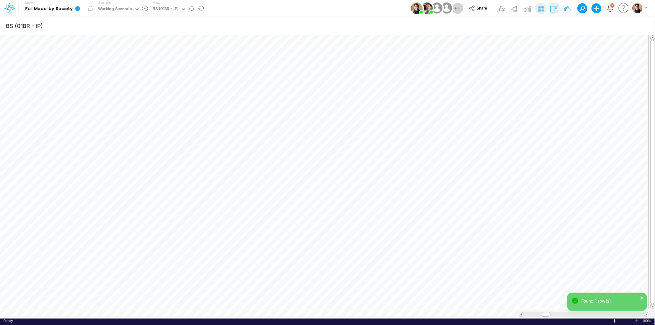
click at [77, 7] on icon at bounding box center [77, 8] width 5 height 5
click at [91, 66] on button "View model info" at bounding box center [108, 64] width 66 height 10
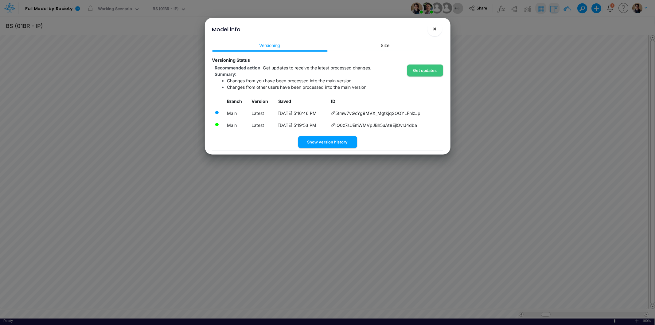
click at [436, 29] on span "×" at bounding box center [434, 28] width 4 height 7
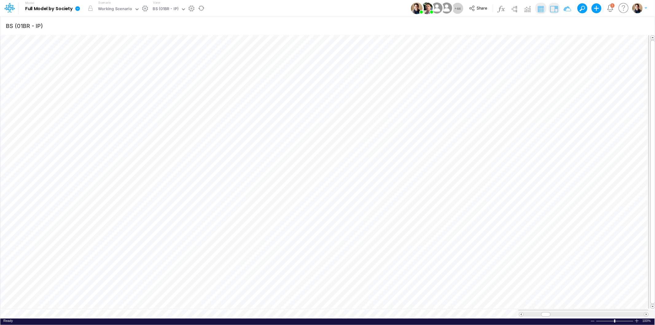
click at [79, 6] on icon at bounding box center [78, 9] width 6 height 6
click at [102, 65] on button "View model info" at bounding box center [108, 64] width 66 height 10
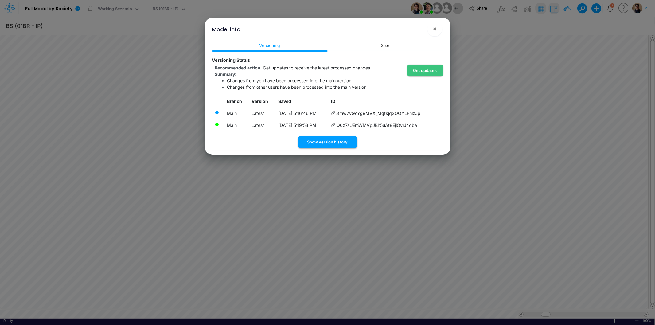
click at [334, 140] on button "Show version history" at bounding box center [327, 142] width 59 height 12
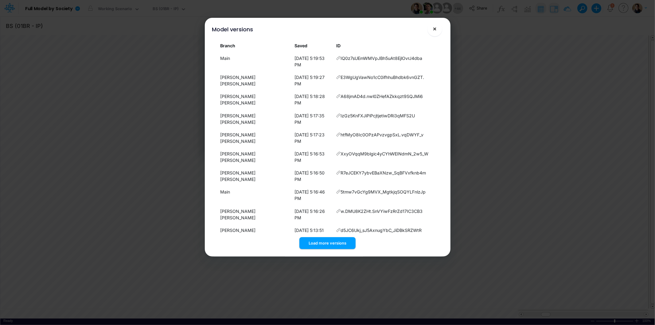
click at [438, 31] on button "×" at bounding box center [434, 28] width 15 height 15
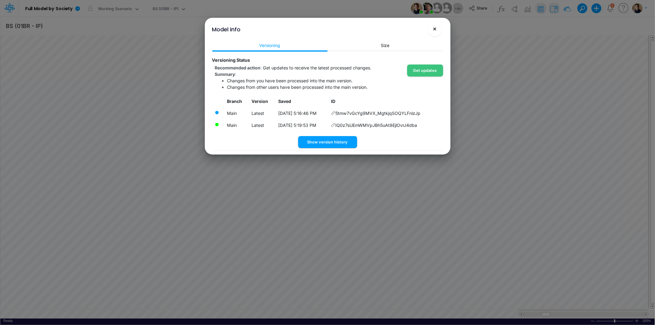
click at [437, 32] on button "×" at bounding box center [434, 28] width 15 height 15
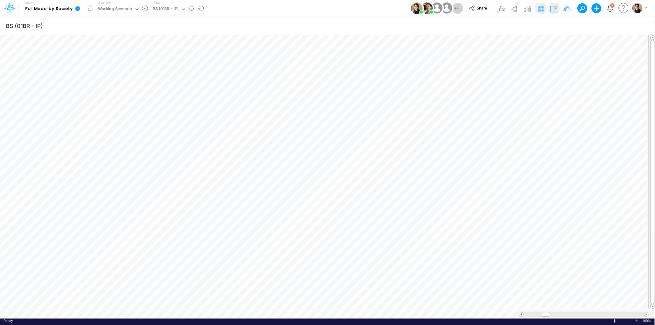
click at [78, 7] on icon at bounding box center [77, 8] width 5 height 5
click at [109, 62] on button "View model info" at bounding box center [108, 64] width 66 height 10
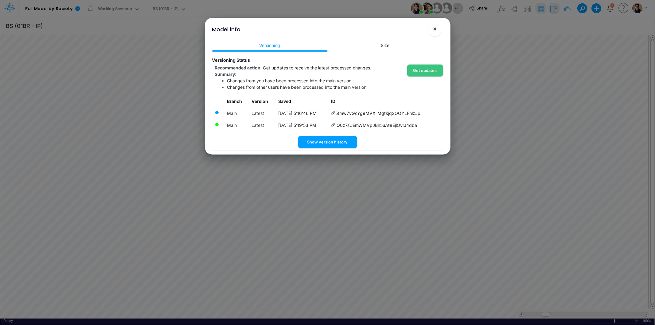
click at [438, 30] on button "×" at bounding box center [434, 28] width 15 height 15
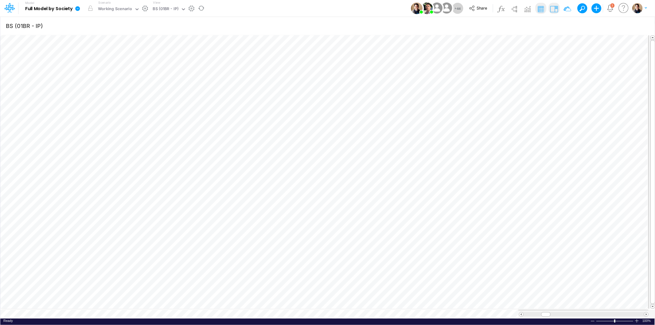
click at [76, 10] on icon at bounding box center [77, 8] width 5 height 5
click at [112, 65] on button "View model info" at bounding box center [108, 64] width 66 height 10
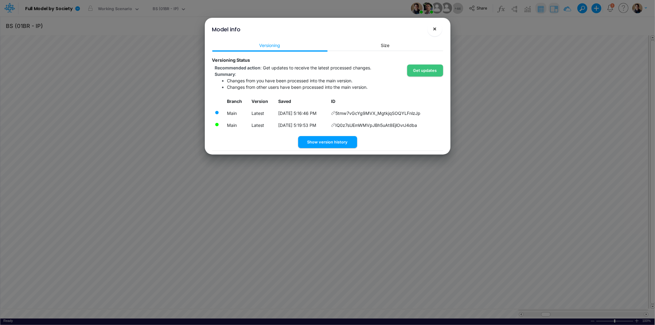
click at [436, 30] on span "×" at bounding box center [434, 28] width 4 height 7
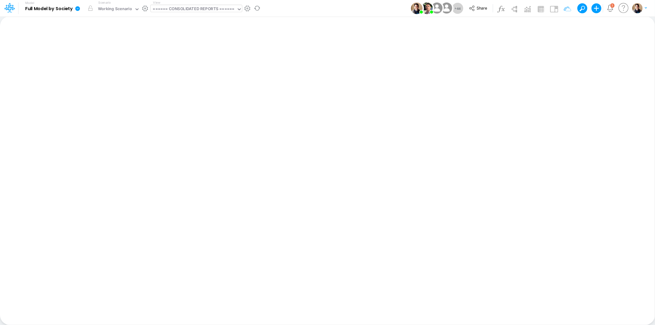
click at [170, 12] on div "====== CONSOLIDATED REPORTS ======" at bounding box center [193, 9] width 81 height 7
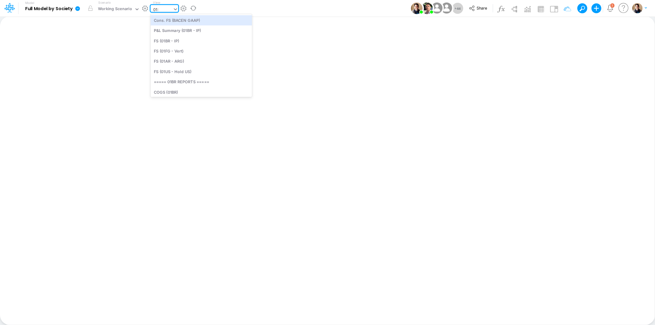
type input "01br"
click at [200, 71] on div "BS (01BR - IP)" at bounding box center [191, 71] width 83 height 10
type input "BS (01BR - IP)"
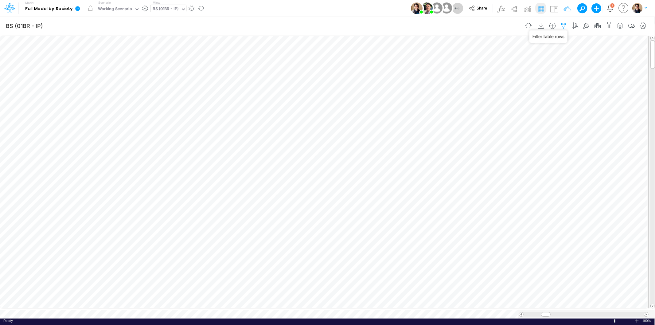
click at [562, 24] on icon "button" at bounding box center [563, 26] width 9 height 6
select select "tableSearchOR"
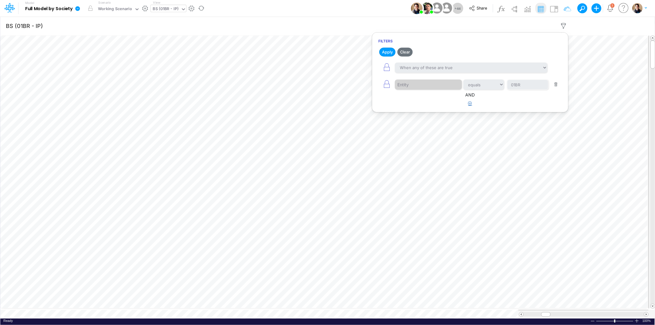
click at [470, 103] on icon "button" at bounding box center [470, 103] width 4 height 4
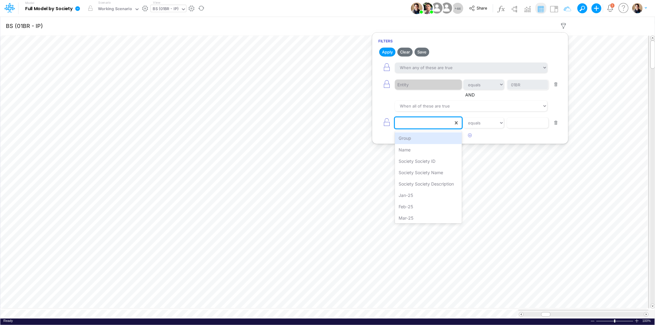
click at [414, 123] on div at bounding box center [424, 123] width 58 height 10
click at [419, 150] on div "Name" at bounding box center [428, 149] width 67 height 11
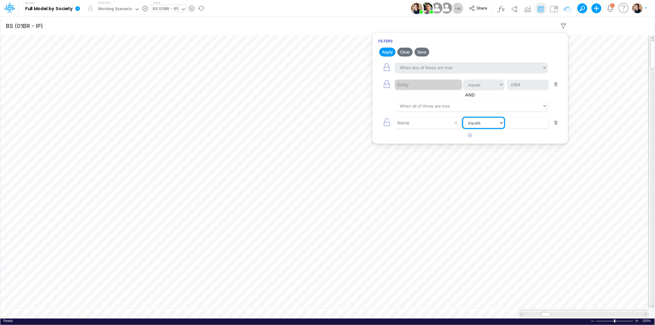
click at [473, 126] on select "equals not equal starts with ends with contains" at bounding box center [483, 123] width 41 height 10
select select "startsWith"
click at [463, 118] on select "equals not equal starts with ends with contains" at bounding box center [483, 123] width 41 height 10
click at [517, 90] on input "text" at bounding box center [527, 84] width 41 height 10
click at [389, 49] on button "Apply" at bounding box center [387, 52] width 16 height 9
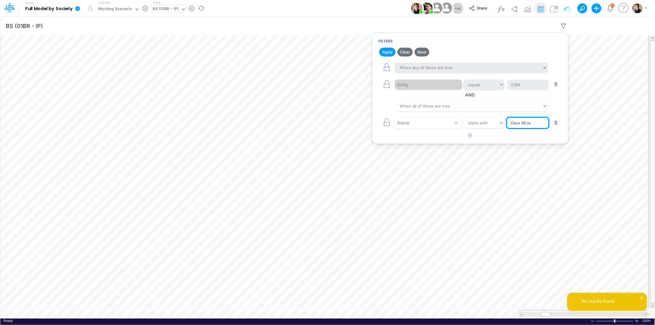
click at [525, 90] on input "Days REce" at bounding box center [527, 84] width 41 height 10
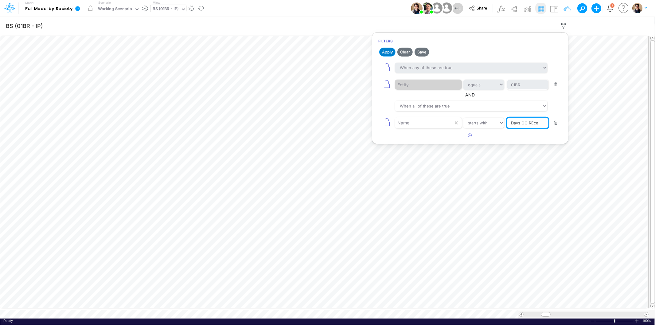
type input "Days CC REce"
click at [385, 50] on button "Apply" at bounding box center [387, 52] width 16 height 9
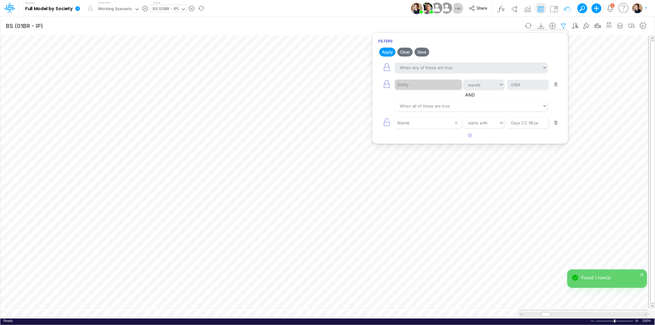
click at [566, 24] on icon "button" at bounding box center [563, 26] width 9 height 6
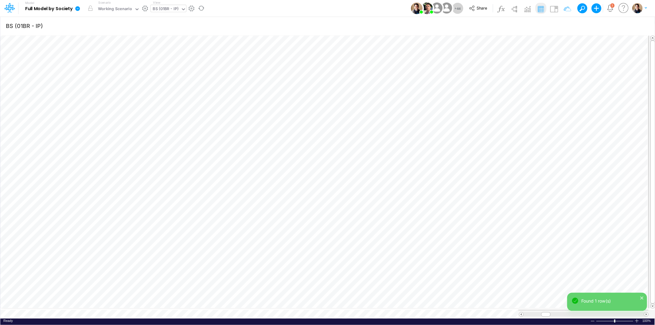
click at [77, 9] on icon at bounding box center [77, 8] width 5 height 5
click at [108, 61] on button "View model info" at bounding box center [108, 64] width 66 height 10
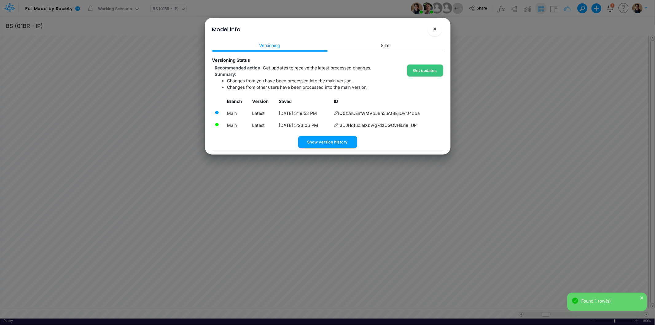
click at [437, 28] on button "×" at bounding box center [434, 28] width 15 height 15
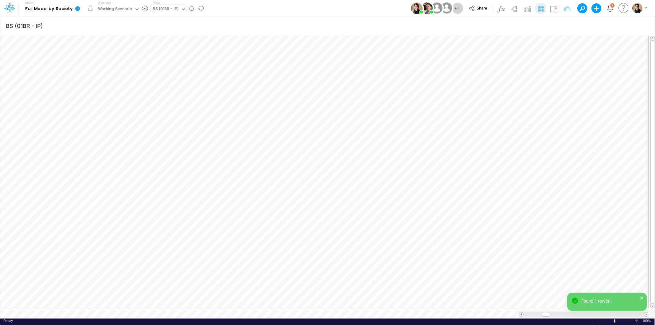
click at [75, 11] on icon at bounding box center [78, 9] width 6 height 6
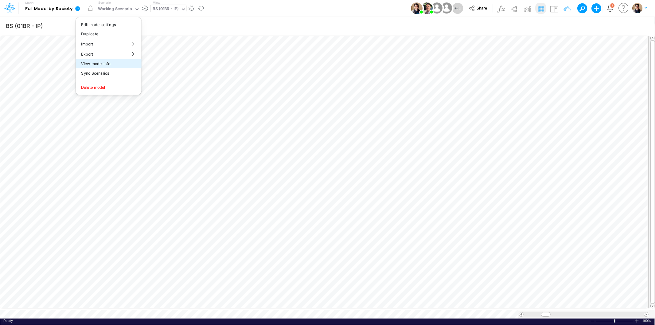
click at [124, 65] on button "View model info" at bounding box center [108, 64] width 66 height 10
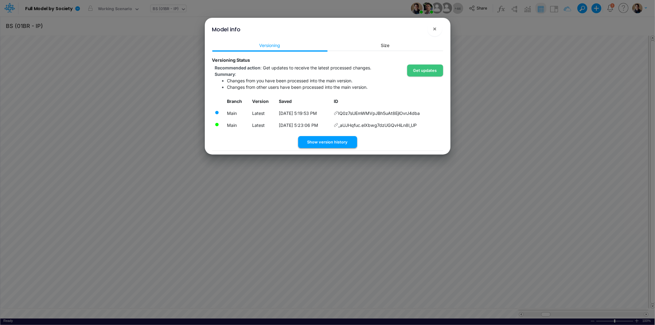
click at [324, 141] on button "Show version history" at bounding box center [327, 142] width 59 height 12
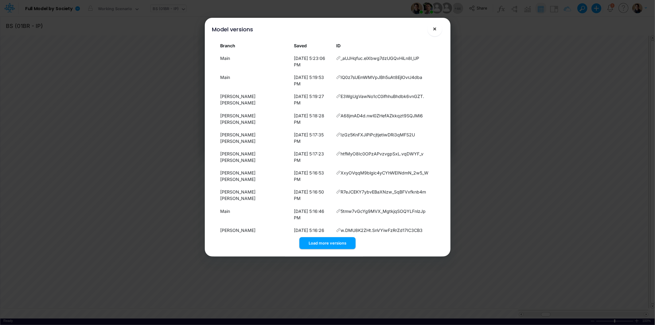
click at [434, 26] on span "×" at bounding box center [434, 28] width 4 height 7
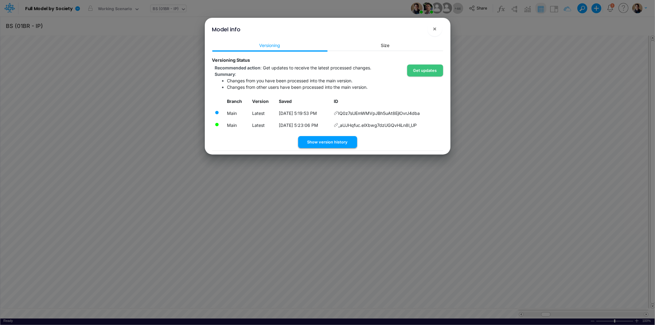
click at [337, 142] on button "Show version history" at bounding box center [327, 142] width 59 height 12
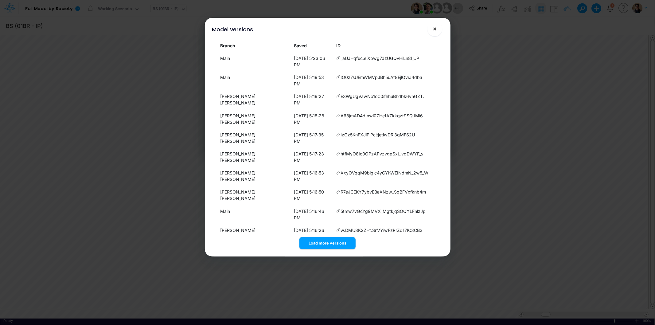
click at [437, 29] on button "×" at bounding box center [434, 28] width 15 height 15
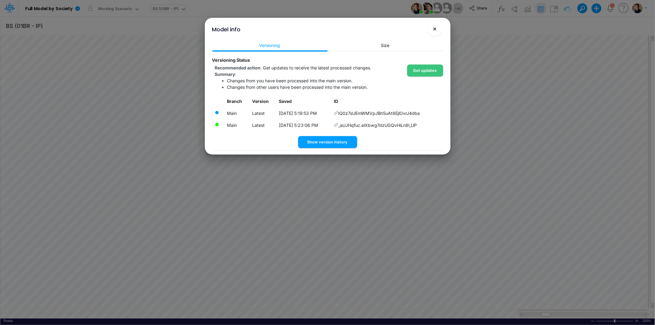
click at [438, 26] on button "×" at bounding box center [434, 28] width 15 height 15
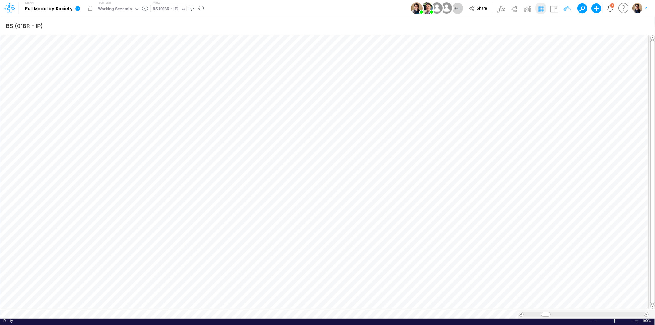
click at [77, 8] on icon at bounding box center [78, 9] width 6 height 6
click at [121, 65] on button "View model info" at bounding box center [108, 64] width 66 height 10
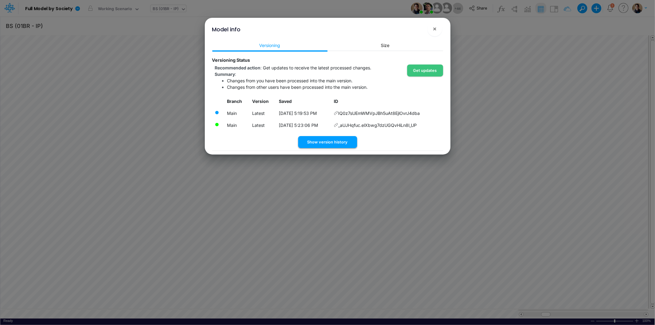
click at [342, 143] on button "Show version history" at bounding box center [327, 142] width 59 height 12
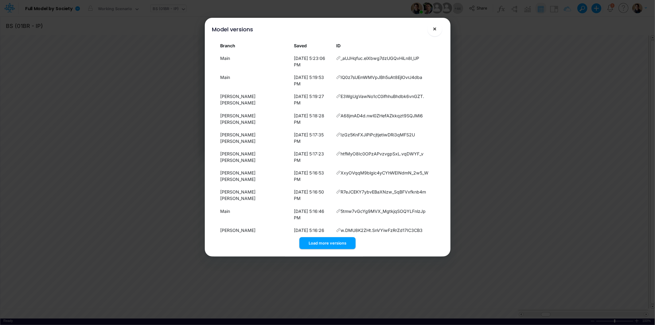
click at [437, 28] on button "×" at bounding box center [434, 28] width 15 height 15
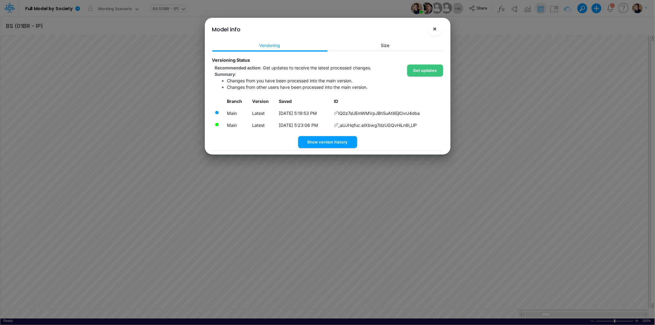
click at [431, 29] on button "×" at bounding box center [434, 28] width 15 height 15
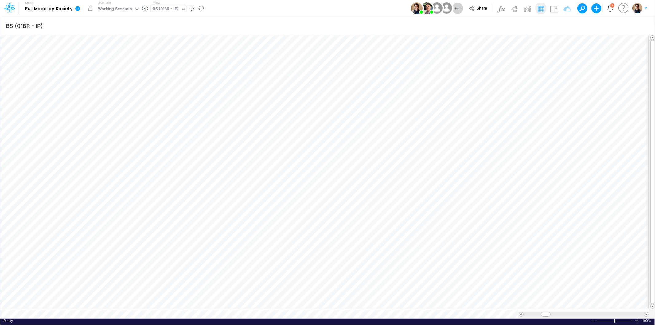
click at [76, 7] on icon at bounding box center [77, 8] width 5 height 5
click at [105, 64] on button "View model info" at bounding box center [108, 64] width 66 height 10
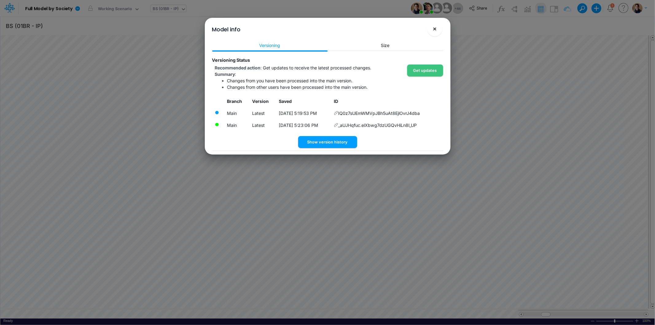
click at [436, 28] on span "×" at bounding box center [434, 28] width 4 height 7
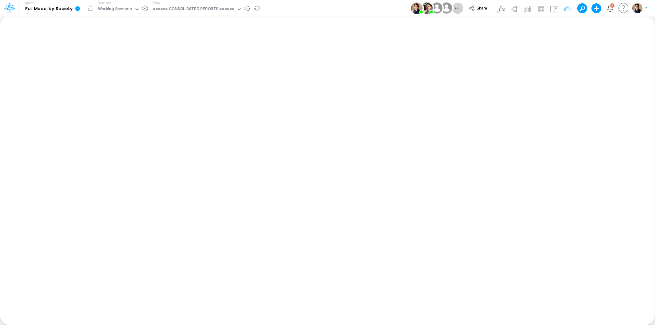
click at [76, 7] on icon at bounding box center [77, 8] width 5 height 5
click at [108, 64] on button "View model info" at bounding box center [108, 64] width 66 height 10
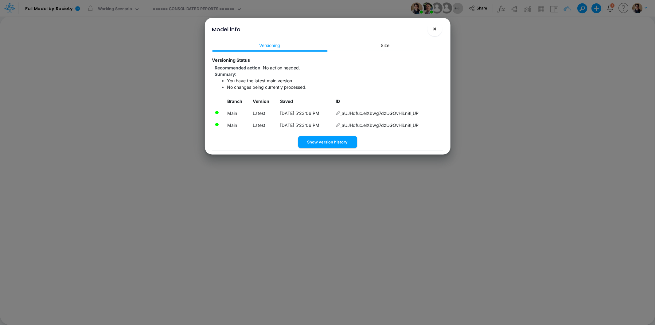
click at [434, 29] on span "×" at bounding box center [434, 28] width 4 height 7
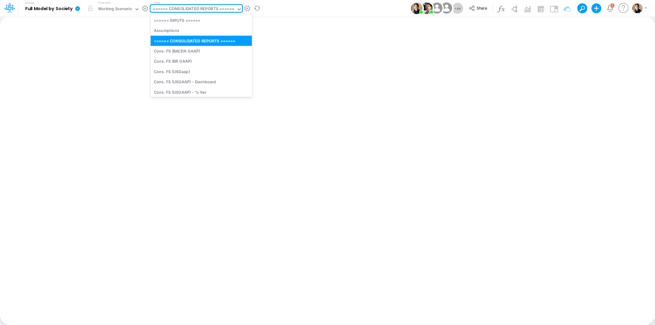
click at [193, 9] on div "====== CONSOLIDATED REPORTS ======" at bounding box center [193, 9] width 81 height 7
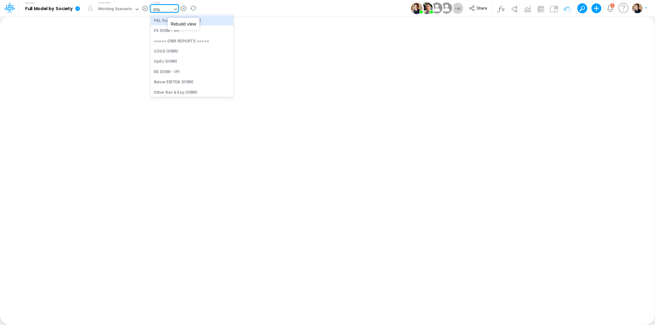
type input "01br"
click at [192, 68] on div "BS (01BR - IP)" at bounding box center [191, 71] width 83 height 10
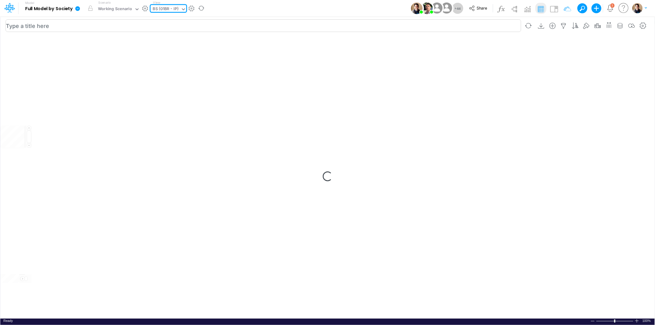
type input "BS (01BR - IP)"
click at [563, 25] on icon "button" at bounding box center [563, 26] width 9 height 6
select select "tableSearchOR"
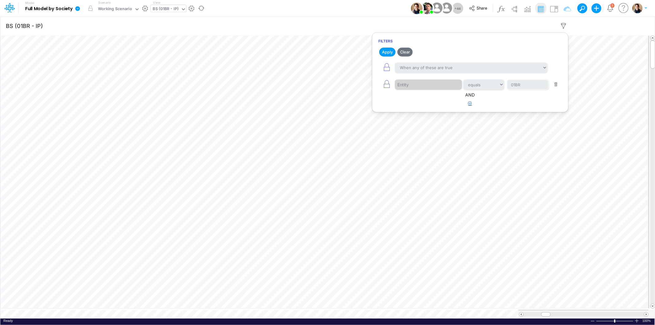
click at [472, 104] on button "button" at bounding box center [470, 104] width 12 height 10
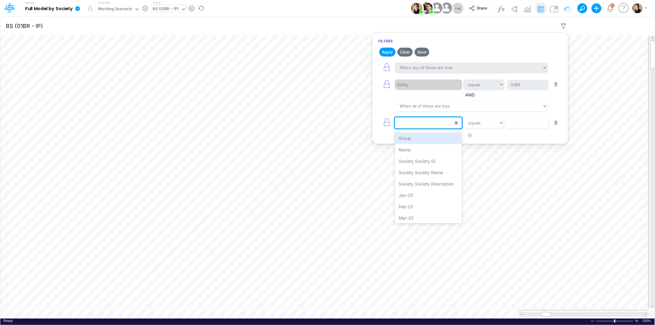
click at [415, 125] on div at bounding box center [424, 123] width 58 height 10
click at [419, 149] on div "Name" at bounding box center [428, 149] width 67 height 11
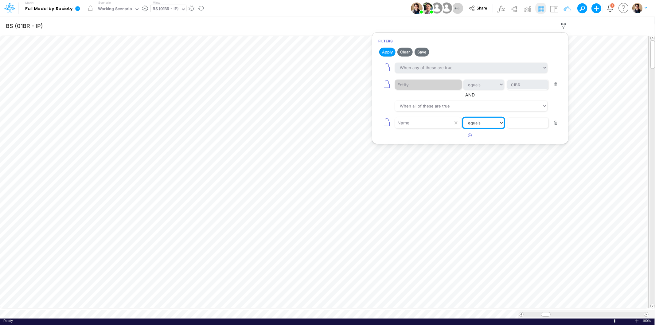
click at [471, 121] on select "equals not equal starts with ends with contains" at bounding box center [483, 123] width 41 height 10
select select "startsWith"
click at [463, 118] on select "equals not equal starts with ends with contains" at bounding box center [483, 123] width 41 height 10
click at [523, 90] on input "text" at bounding box center [527, 84] width 41 height 10
type input "Days CC REce"
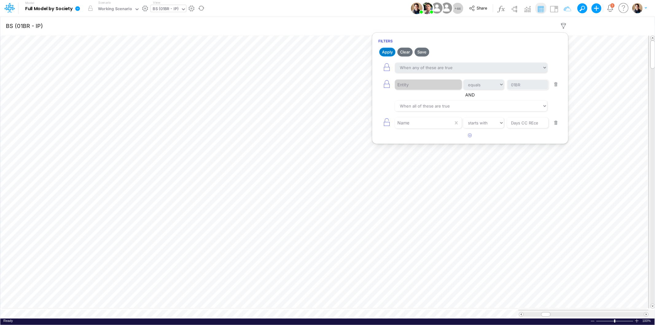
click at [387, 51] on button "Apply" at bounding box center [387, 52] width 16 height 9
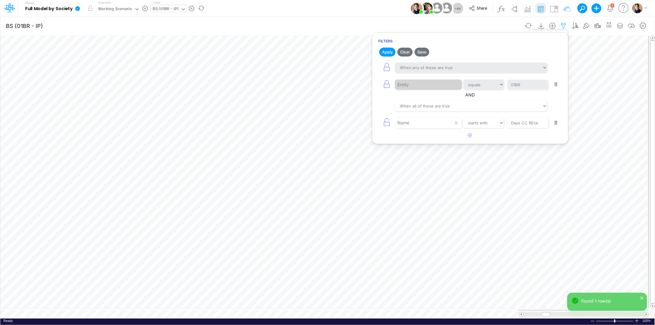
click at [562, 26] on icon "button" at bounding box center [563, 26] width 9 height 6
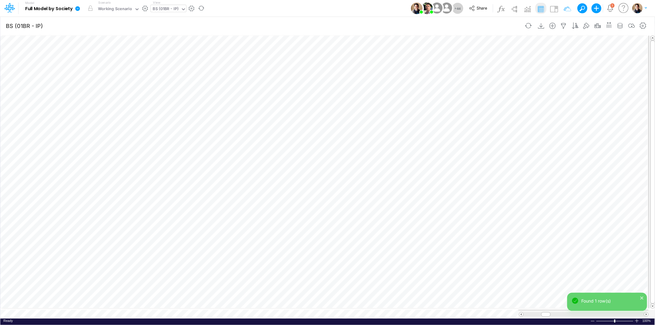
scroll to position [0, 0]
click at [432, 70] on button "button" at bounding box center [426, 70] width 11 height 12
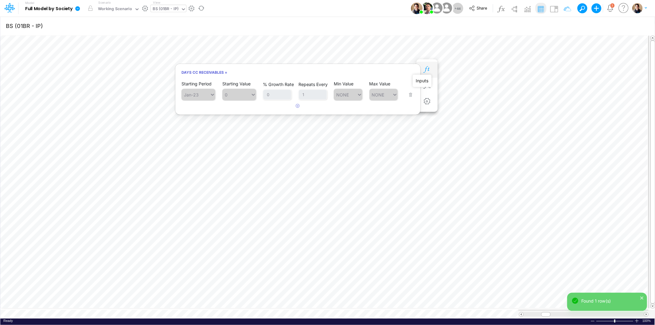
click at [429, 69] on icon "button" at bounding box center [426, 69] width 9 height 6
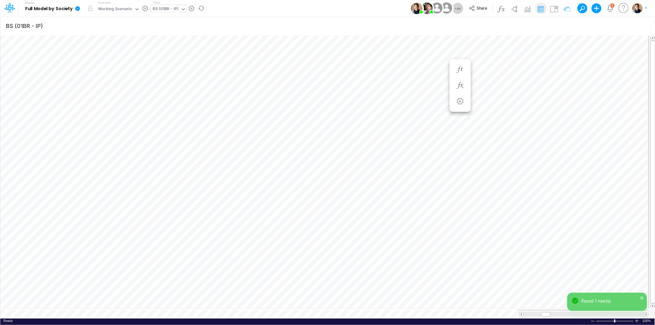
scroll to position [0, 0]
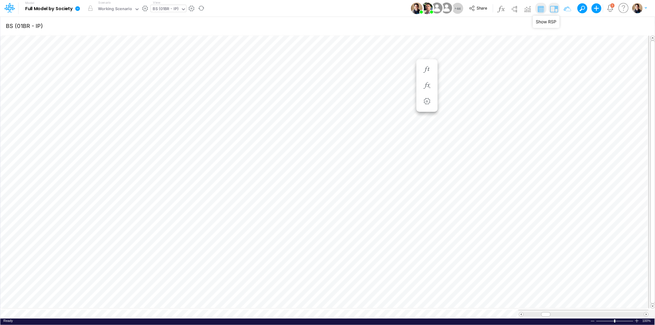
click at [554, 8] on img at bounding box center [554, 9] width 10 height 10
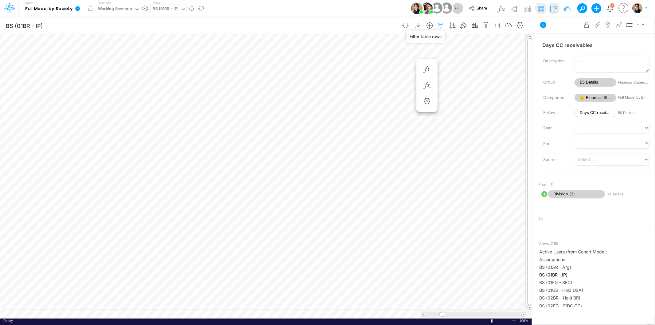
click at [438, 25] on icon "button" at bounding box center [440, 25] width 9 height 6
select select "tableSearchOR"
select select "startsWith"
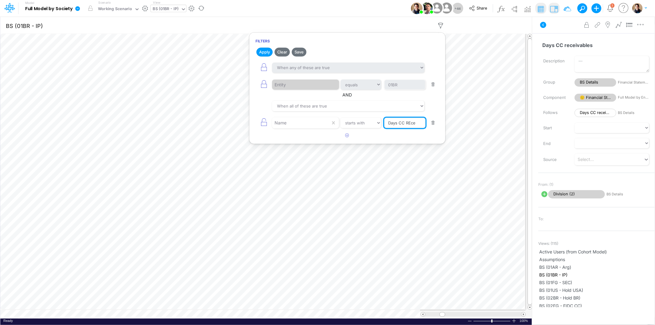
click at [402, 90] on input "Days CC REce" at bounding box center [404, 84] width 41 height 10
click at [404, 90] on input "Days CC REce" at bounding box center [404, 84] width 41 height 10
click at [409, 90] on input "Days CC REce" at bounding box center [404, 84] width 41 height 10
type input "Days CC [PERSON_NAME]"
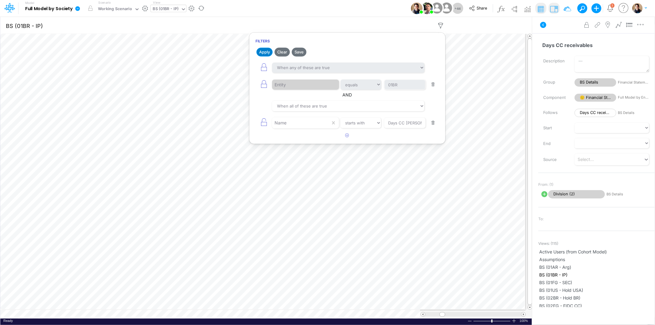
click at [266, 54] on button "Apply" at bounding box center [264, 52] width 16 height 9
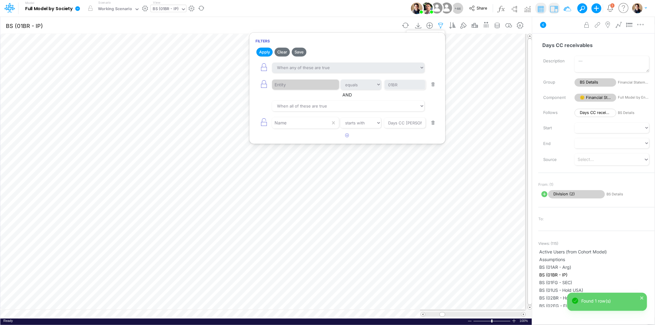
click at [441, 25] on icon "button" at bounding box center [440, 25] width 9 height 6
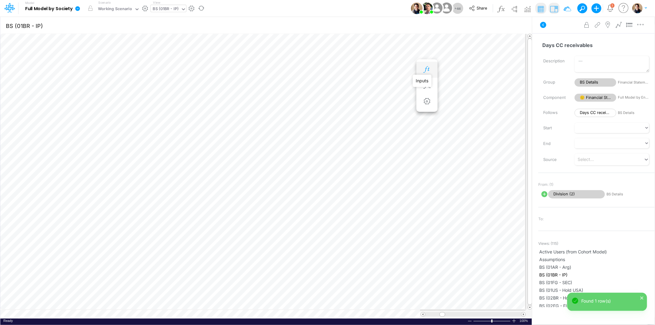
click at [427, 69] on icon "button" at bounding box center [426, 69] width 9 height 6
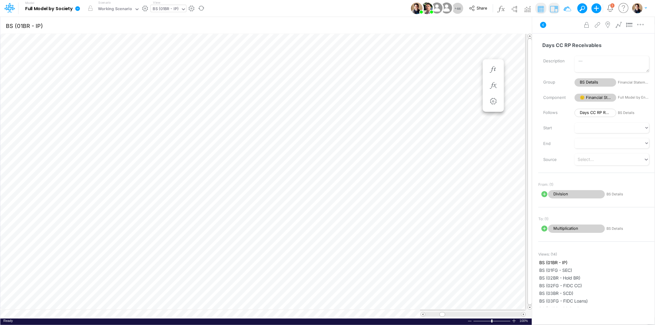
click at [77, 8] on icon at bounding box center [77, 8] width 5 height 5
click at [122, 64] on button "View model info" at bounding box center [108, 64] width 66 height 10
